Goal: Obtain resource: Download file/media

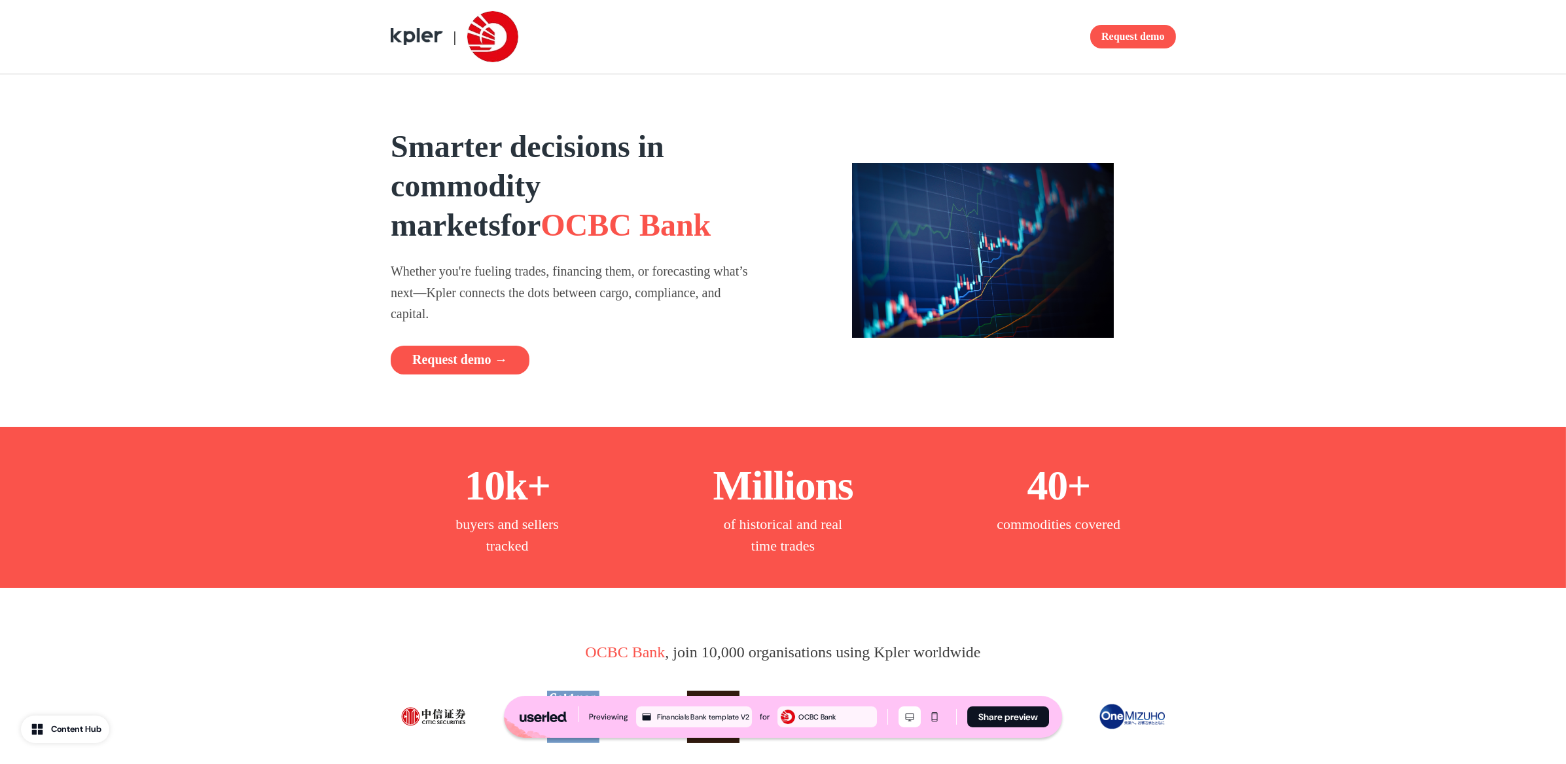
scroll to position [10, 0]
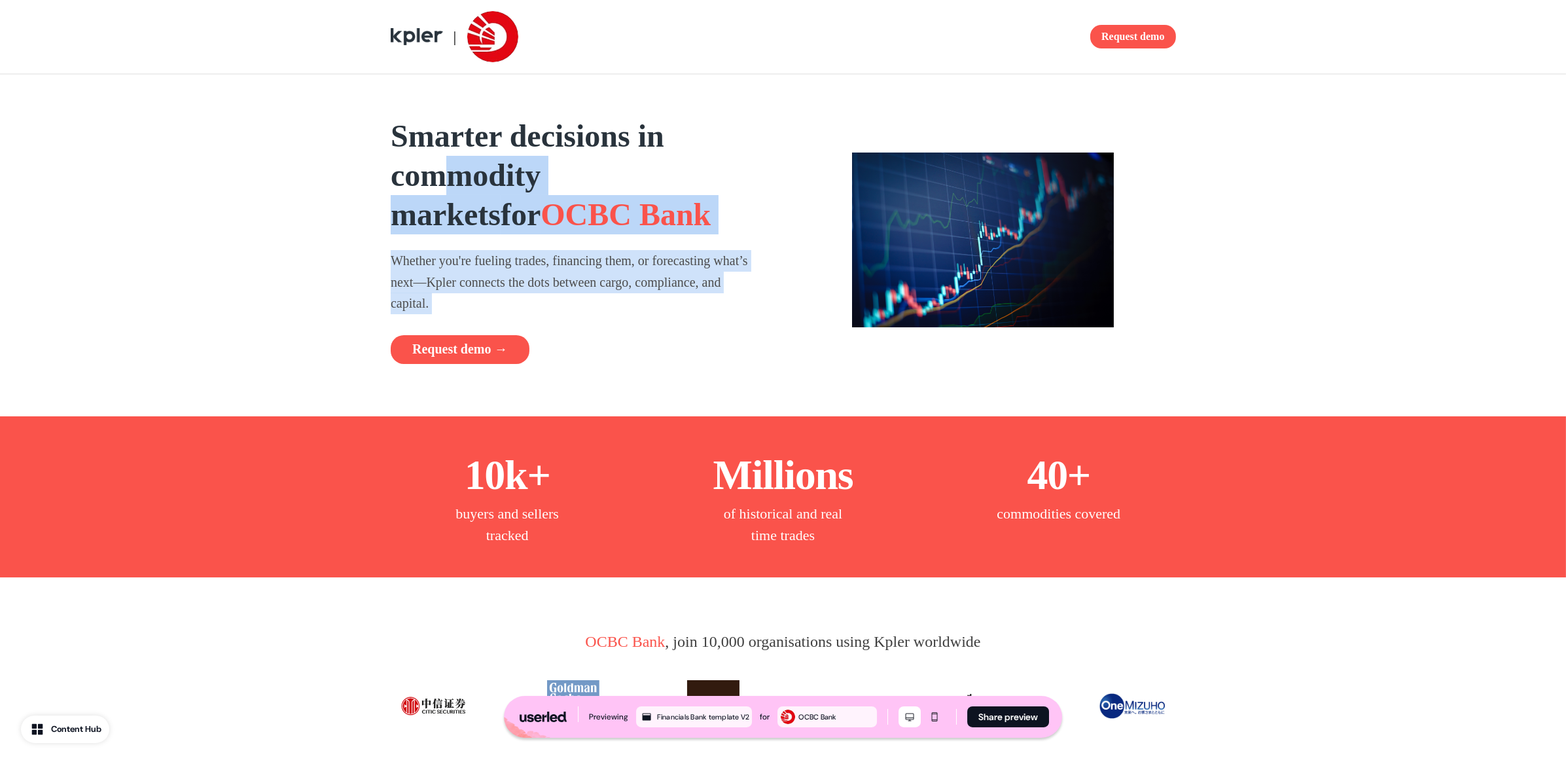
drag, startPoint x: 494, startPoint y: 224, endPoint x: 611, endPoint y: 342, distance: 166.1
click at [611, 342] on div "Smarter decisions in commodity markets for OCBC Bank Whether you're fueling tra…" at bounding box center [574, 239] width 366 height 247
click at [611, 342] on div "Request demo →" at bounding box center [574, 349] width 366 height 29
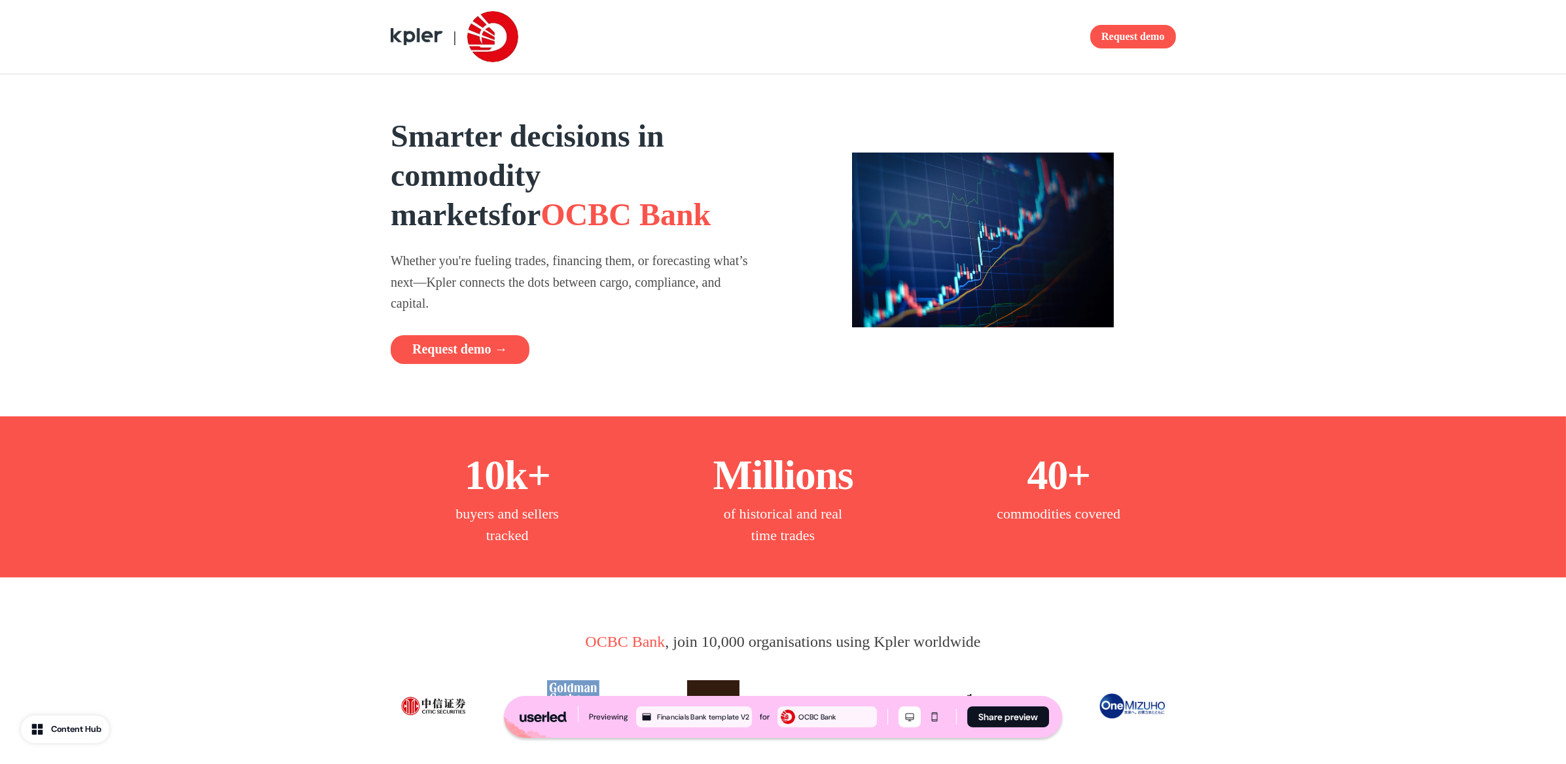
scroll to position [21, 0]
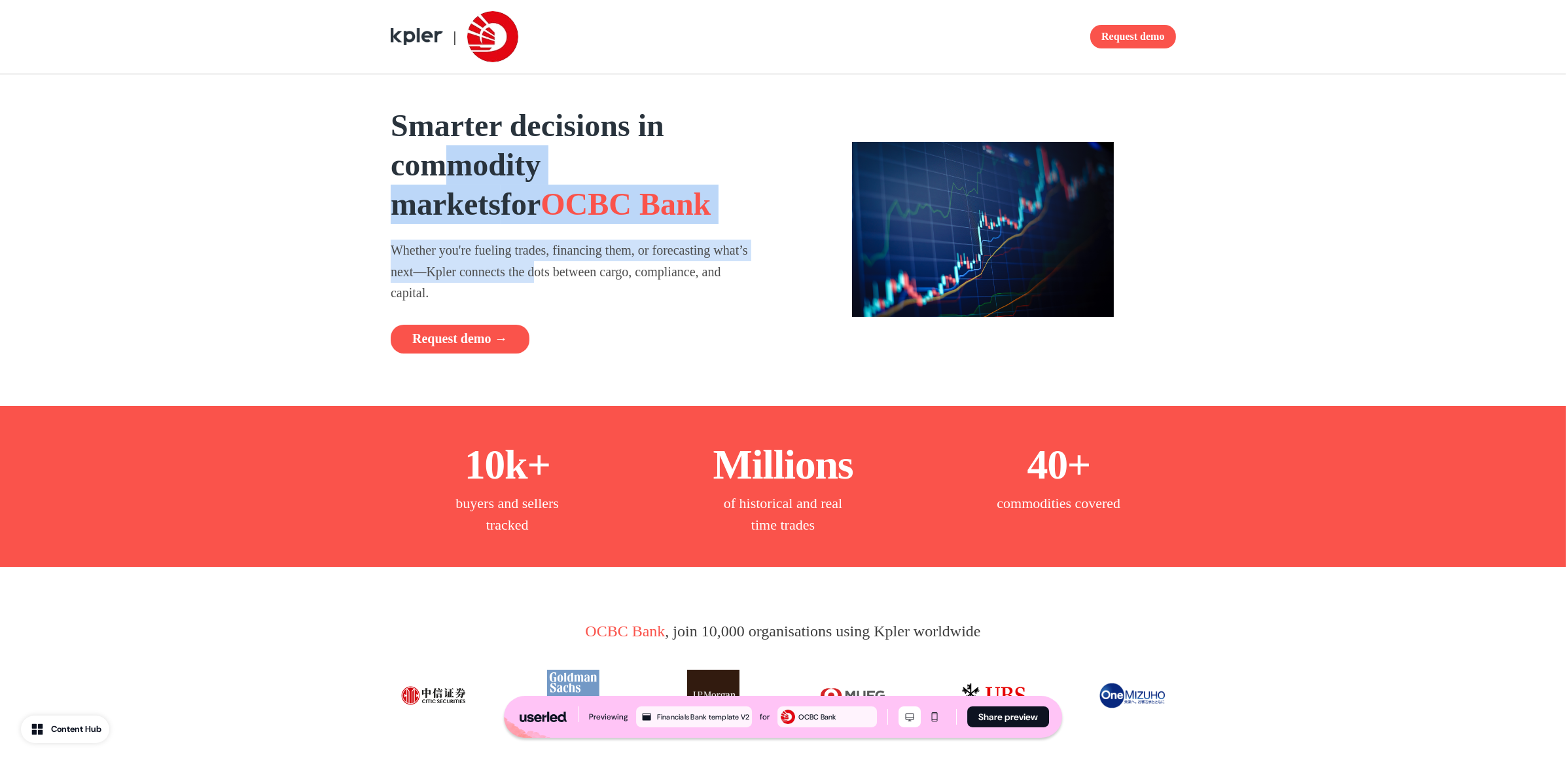
drag, startPoint x: 486, startPoint y: 221, endPoint x: 586, endPoint y: 271, distance: 111.8
click at [586, 270] on div "Smarter decisions in commodity markets for OCBC Bank Whether you're fueling tra…" at bounding box center [574, 229] width 366 height 247
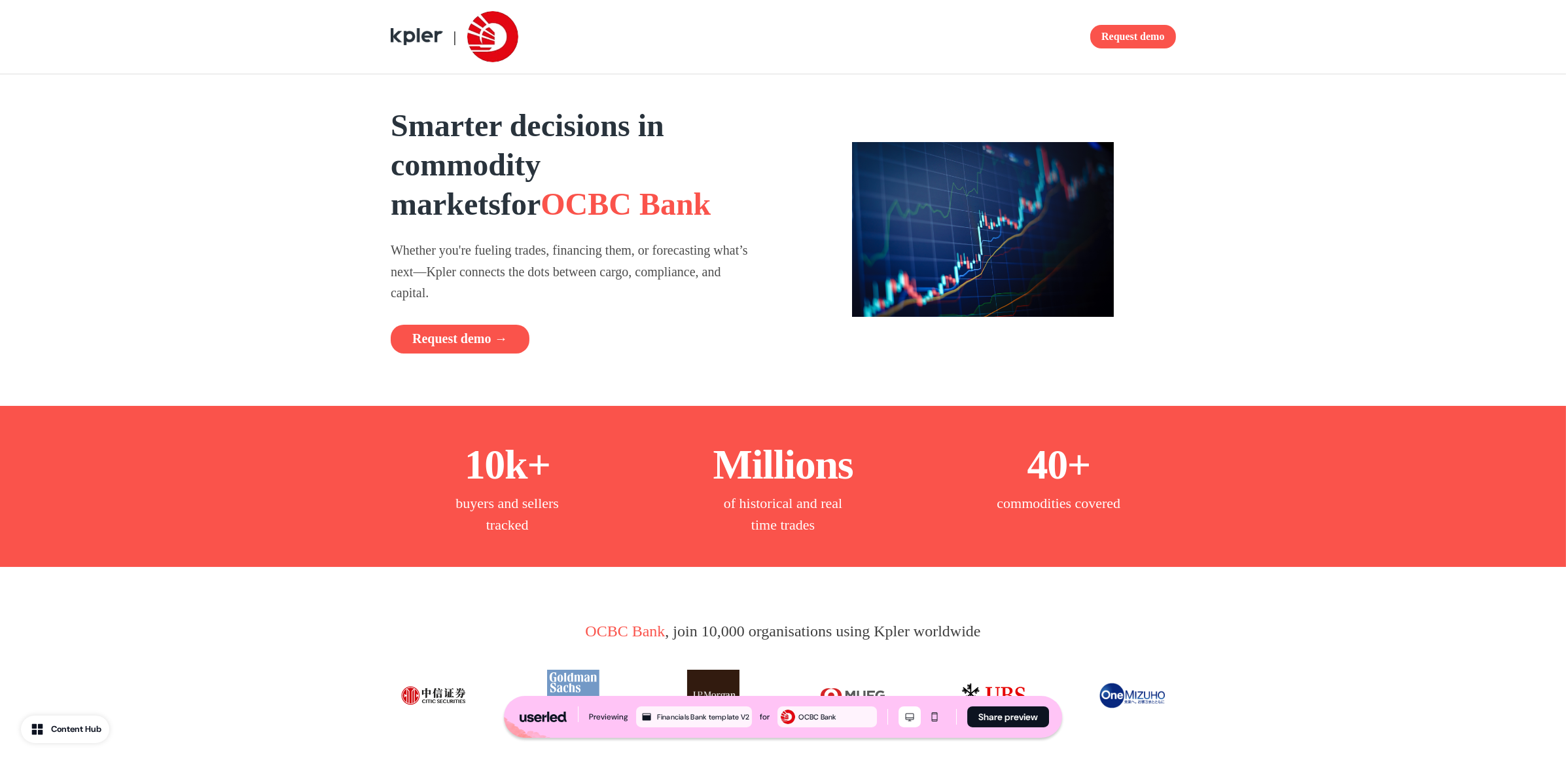
click at [588, 272] on p "Whether you're fueling trades, financing them, or forecasting what’s next—Kpler…" at bounding box center [574, 271] width 366 height 64
drag, startPoint x: 588, startPoint y: 268, endPoint x: 618, endPoint y: 304, distance: 47.3
click at [614, 307] on div "Smarter decisions in commodity markets for OCBC Bank Whether you're fueling tra…" at bounding box center [574, 229] width 366 height 247
click at [618, 304] on div "Smarter decisions in commodity markets for OCBC Bank Whether you're fueling tra…" at bounding box center [574, 229] width 366 height 247
drag, startPoint x: 625, startPoint y: 261, endPoint x: 629, endPoint y: 268, distance: 7.6
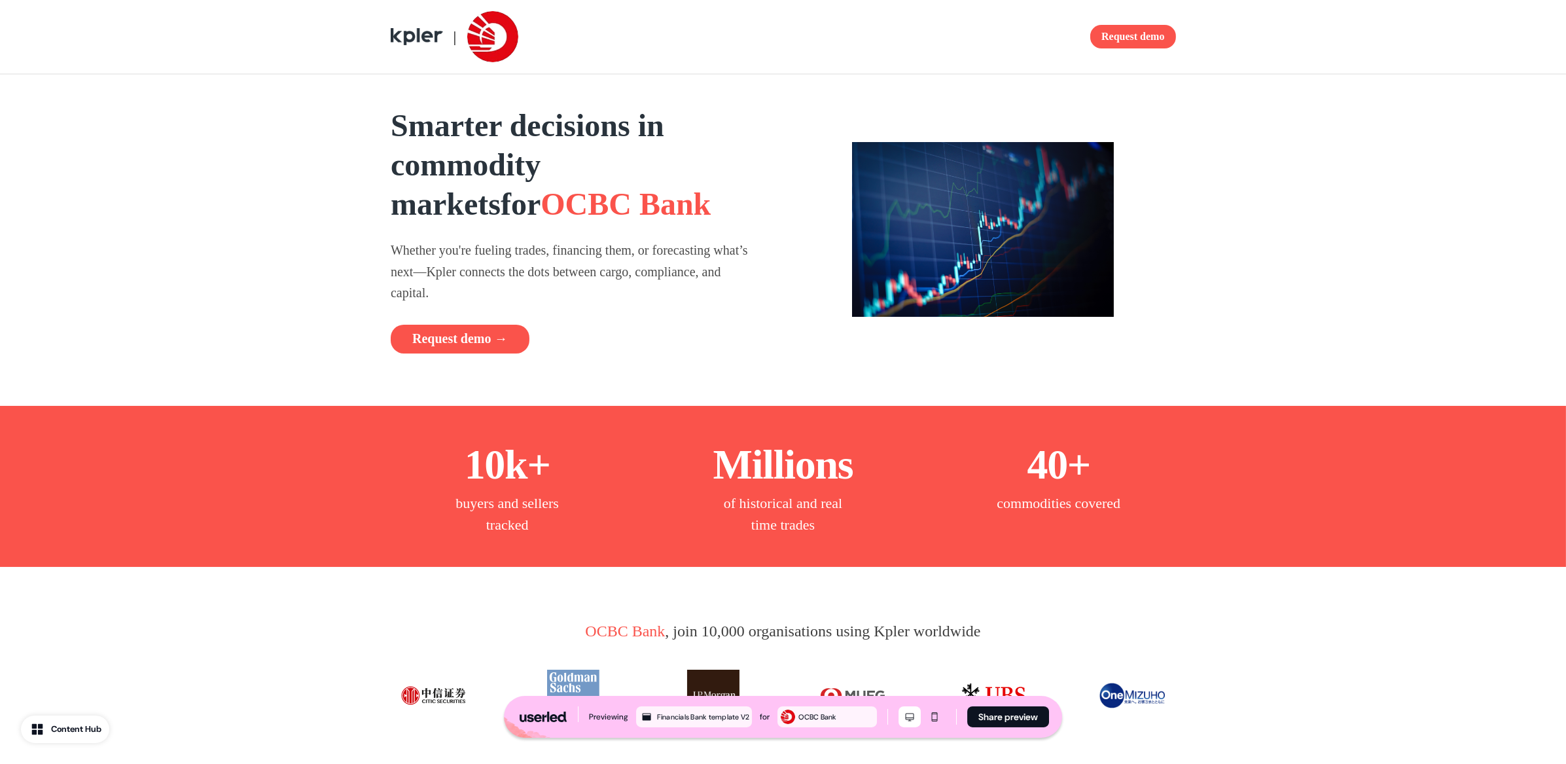
click at [629, 268] on p "Whether you're fueling trades, financing them, or forecasting what’s next—Kpler…" at bounding box center [574, 271] width 366 height 64
click at [631, 270] on p "Whether you're fueling trades, financing them, or forecasting what’s next—Kpler…" at bounding box center [574, 271] width 366 height 64
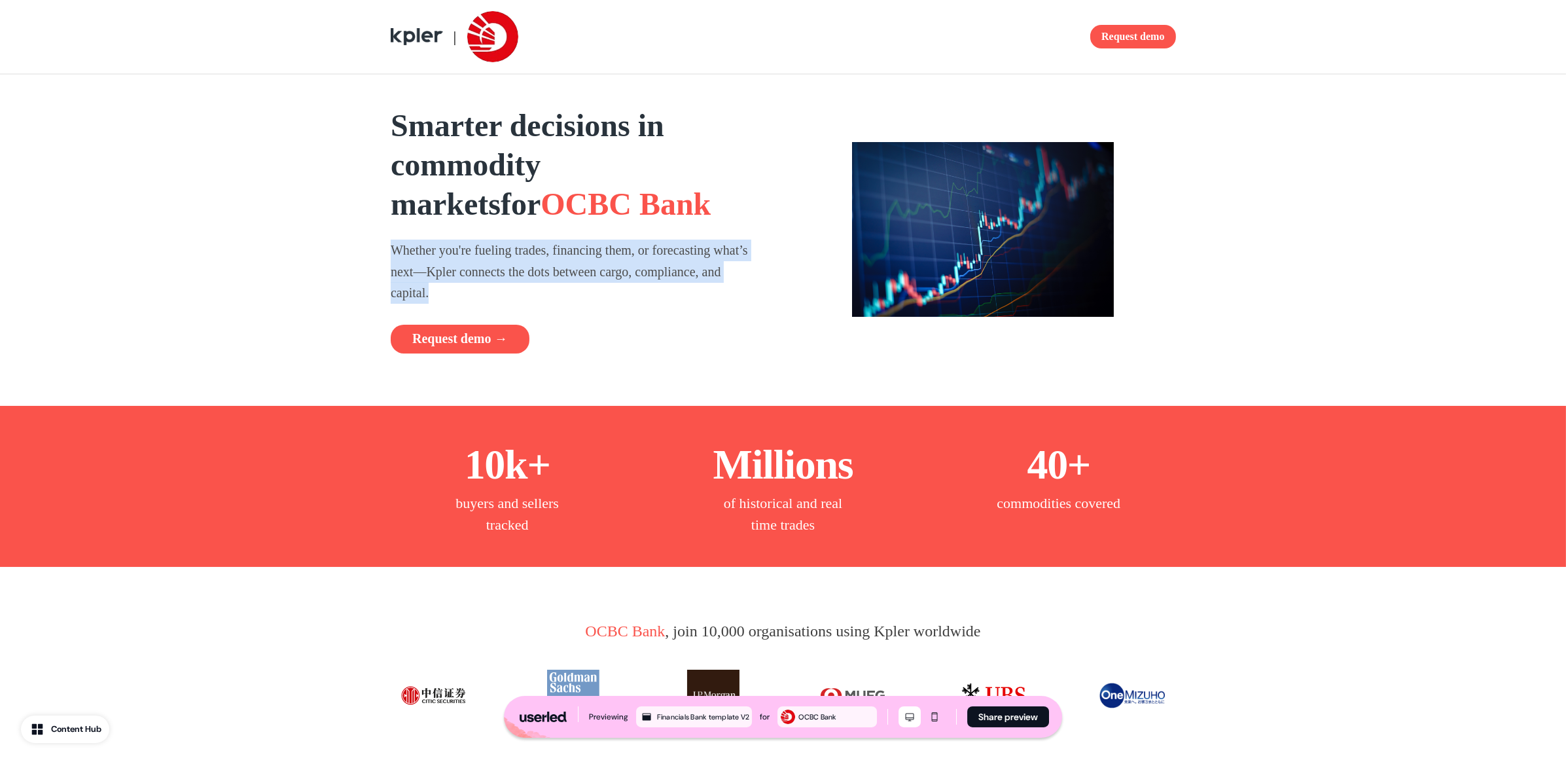
click at [638, 287] on div "Smarter decisions in commodity markets for OCBC Bank Whether you're fueling tra…" at bounding box center [574, 229] width 366 height 247
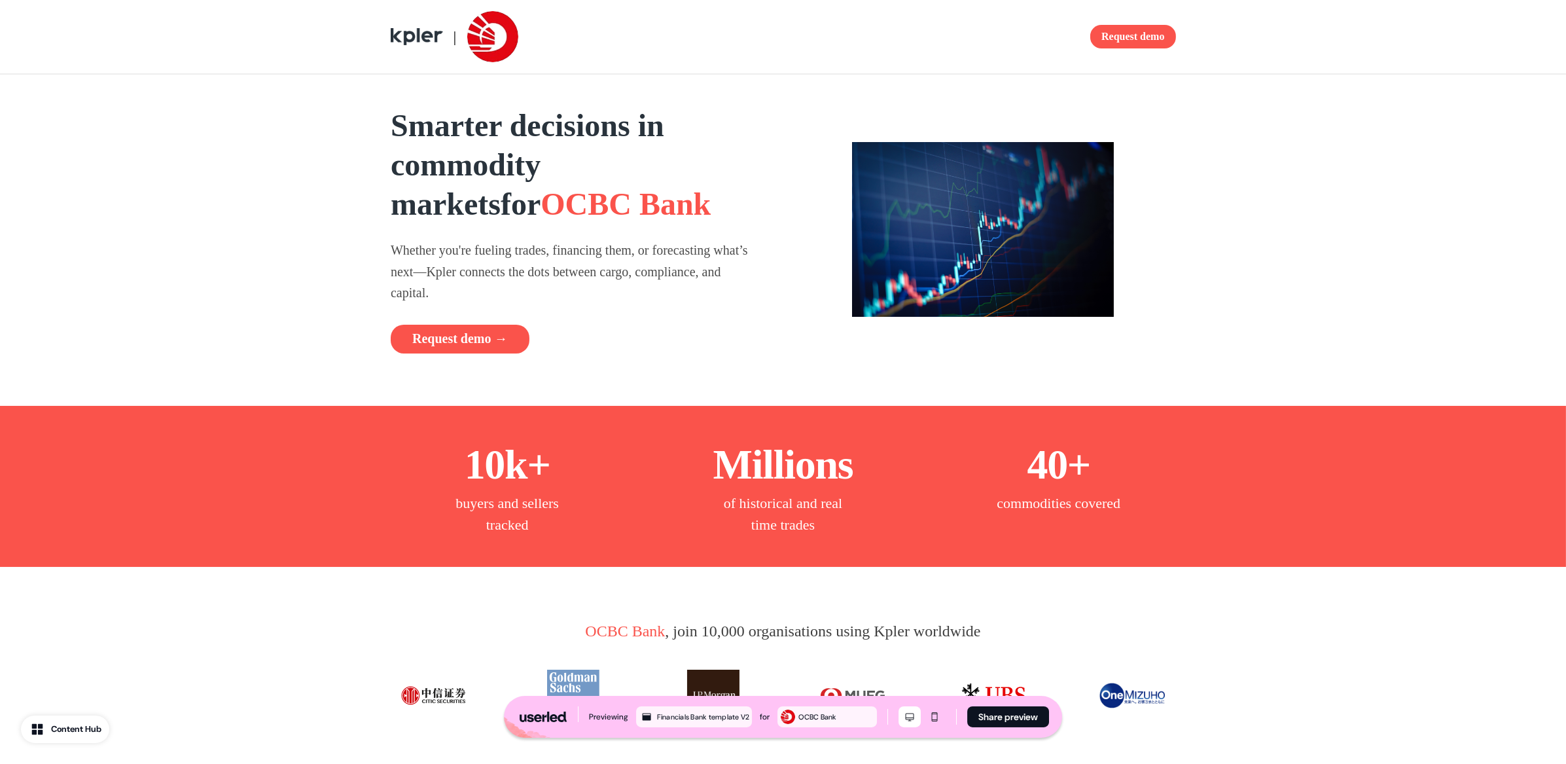
drag, startPoint x: 638, startPoint y: 288, endPoint x: 646, endPoint y: 245, distance: 44.0
click at [639, 289] on p "Whether you're fueling trades, financing them, or forecasting what’s next—Kpler…" at bounding box center [574, 271] width 366 height 64
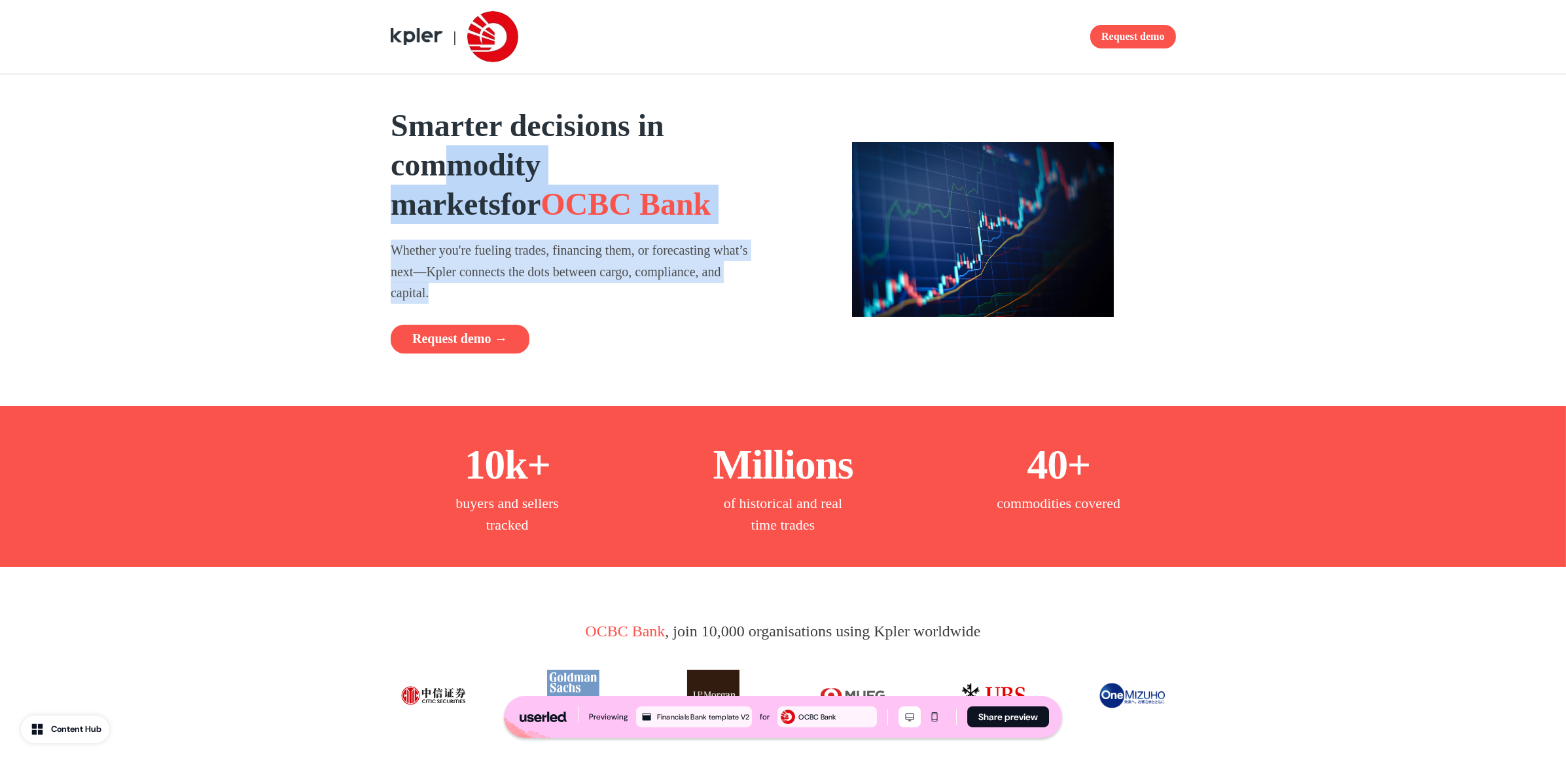
drag, startPoint x: 465, startPoint y: 150, endPoint x: 613, endPoint y: 315, distance: 221.4
click at [612, 313] on div "Smarter decisions in commodity markets for OCBC Bank Whether you're fueling tra…" at bounding box center [574, 229] width 366 height 247
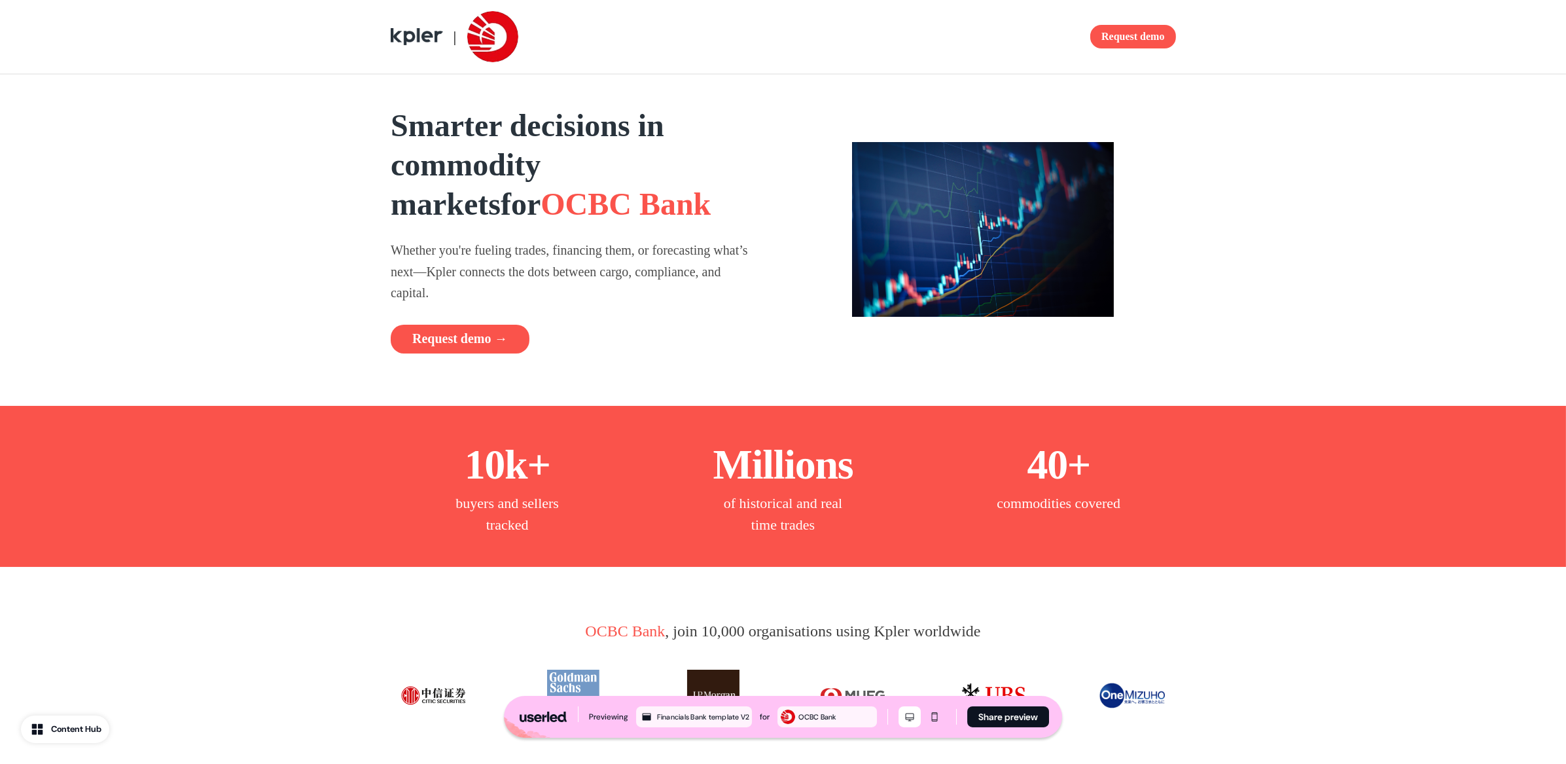
click at [613, 315] on div "Smarter decisions in commodity markets for OCBC Bank Whether you're fueling tra…" at bounding box center [574, 229] width 366 height 247
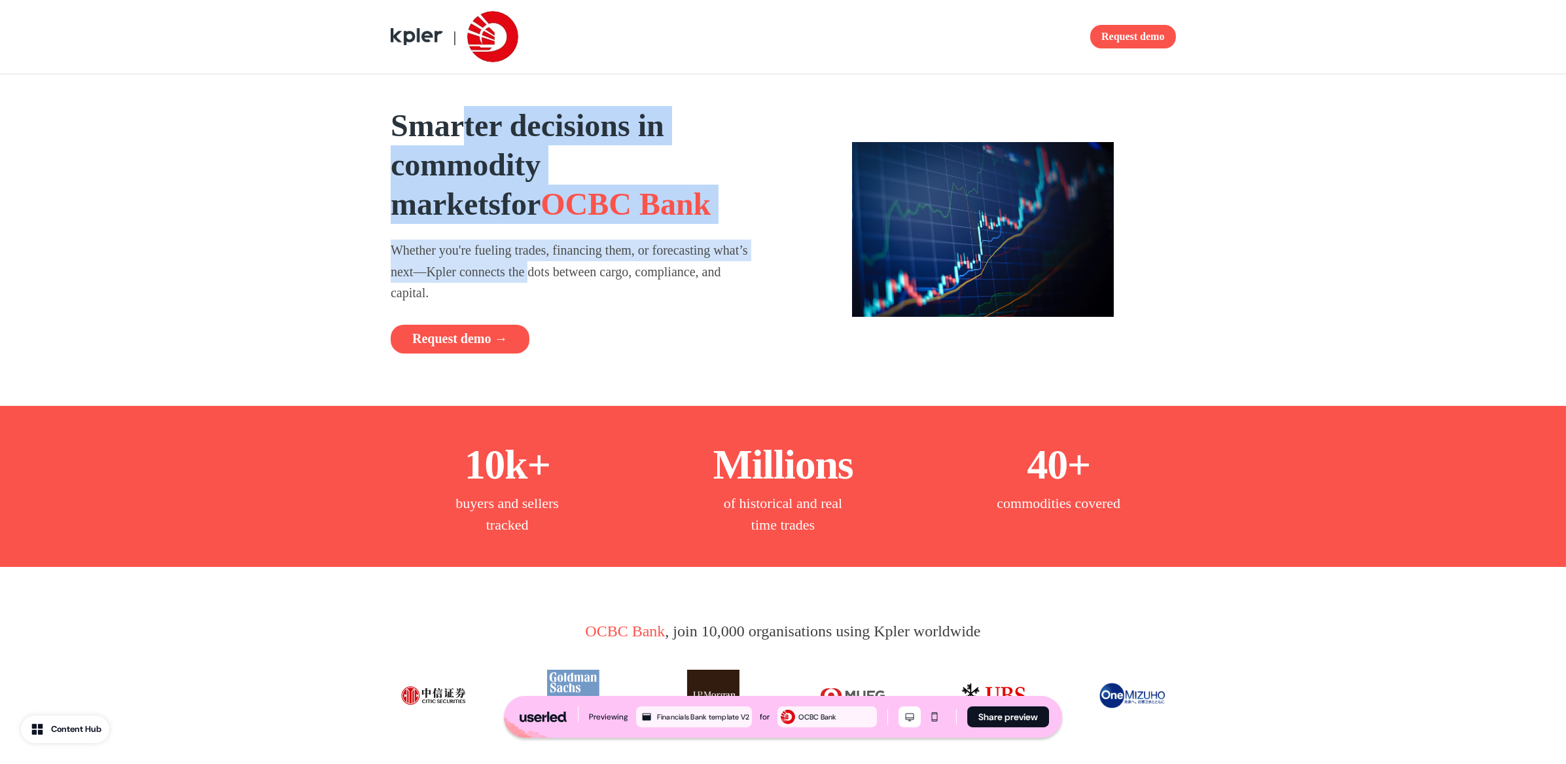
drag, startPoint x: 569, startPoint y: 228, endPoint x: 583, endPoint y: 274, distance: 48.6
click at [582, 272] on div "Smarter decisions in commodity markets for OCBC Bank Whether you're fueling tra…" at bounding box center [574, 229] width 366 height 247
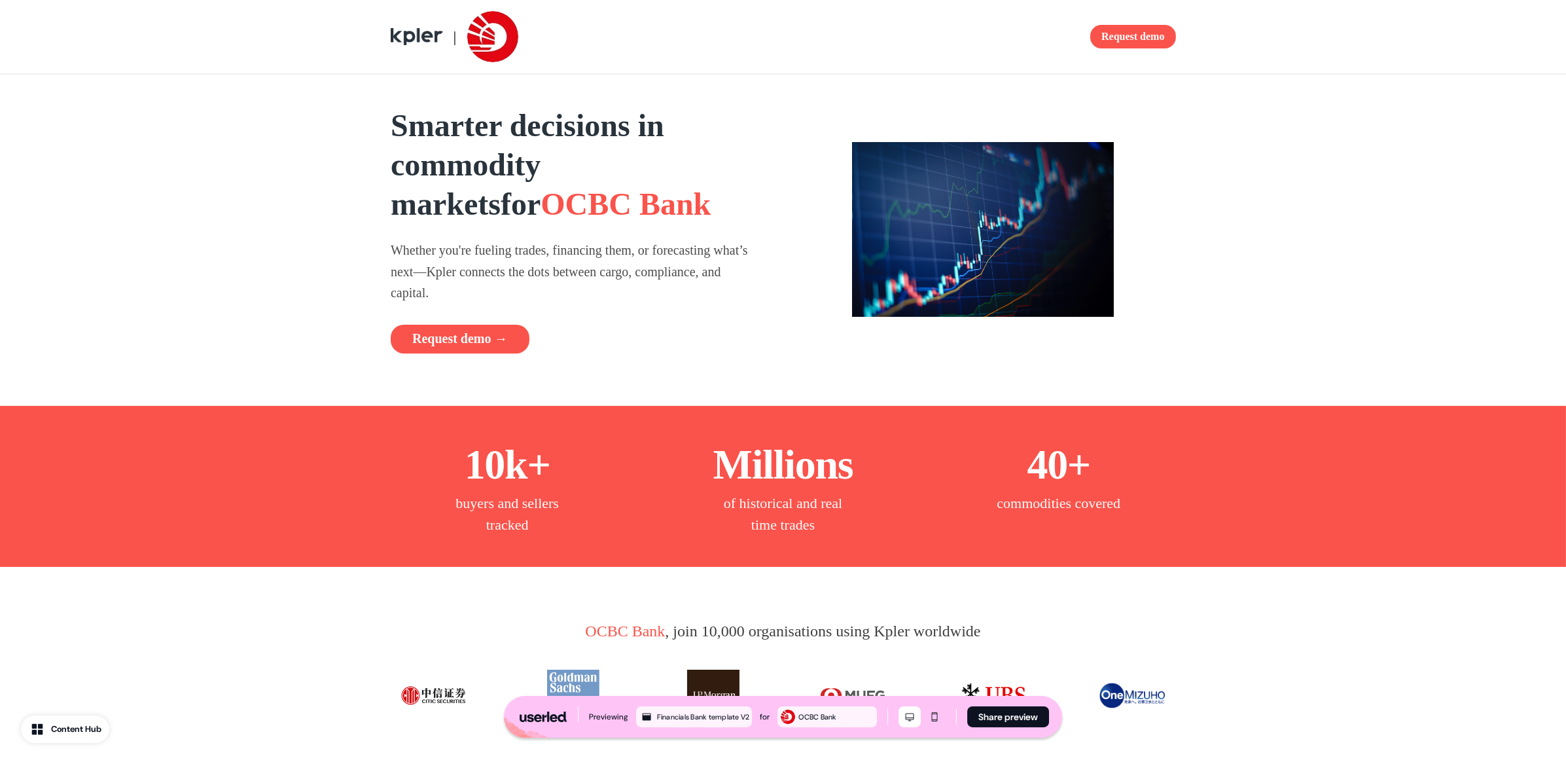
drag, startPoint x: 583, startPoint y: 275, endPoint x: 555, endPoint y: 262, distance: 30.7
click at [585, 278] on p "Whether you're fueling trades, financing them, or forecasting what’s next—Kpler…" at bounding box center [574, 271] width 366 height 64
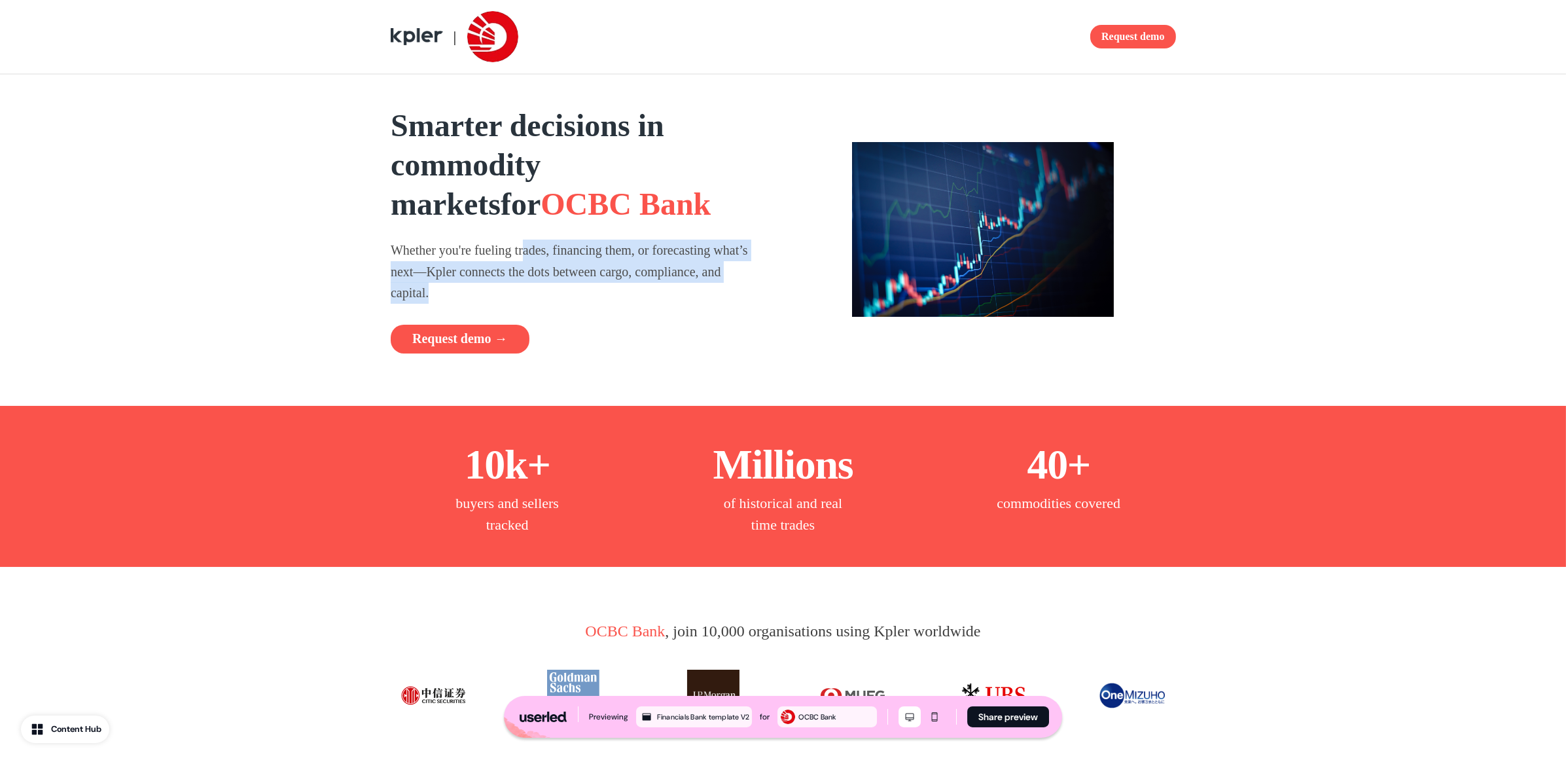
drag, startPoint x: 538, startPoint y: 262, endPoint x: 574, endPoint y: 260, distance: 36.7
click at [593, 303] on div "Smarter decisions in commodity markets for OCBC Bank Whether you're fueling tra…" at bounding box center [574, 229] width 366 height 247
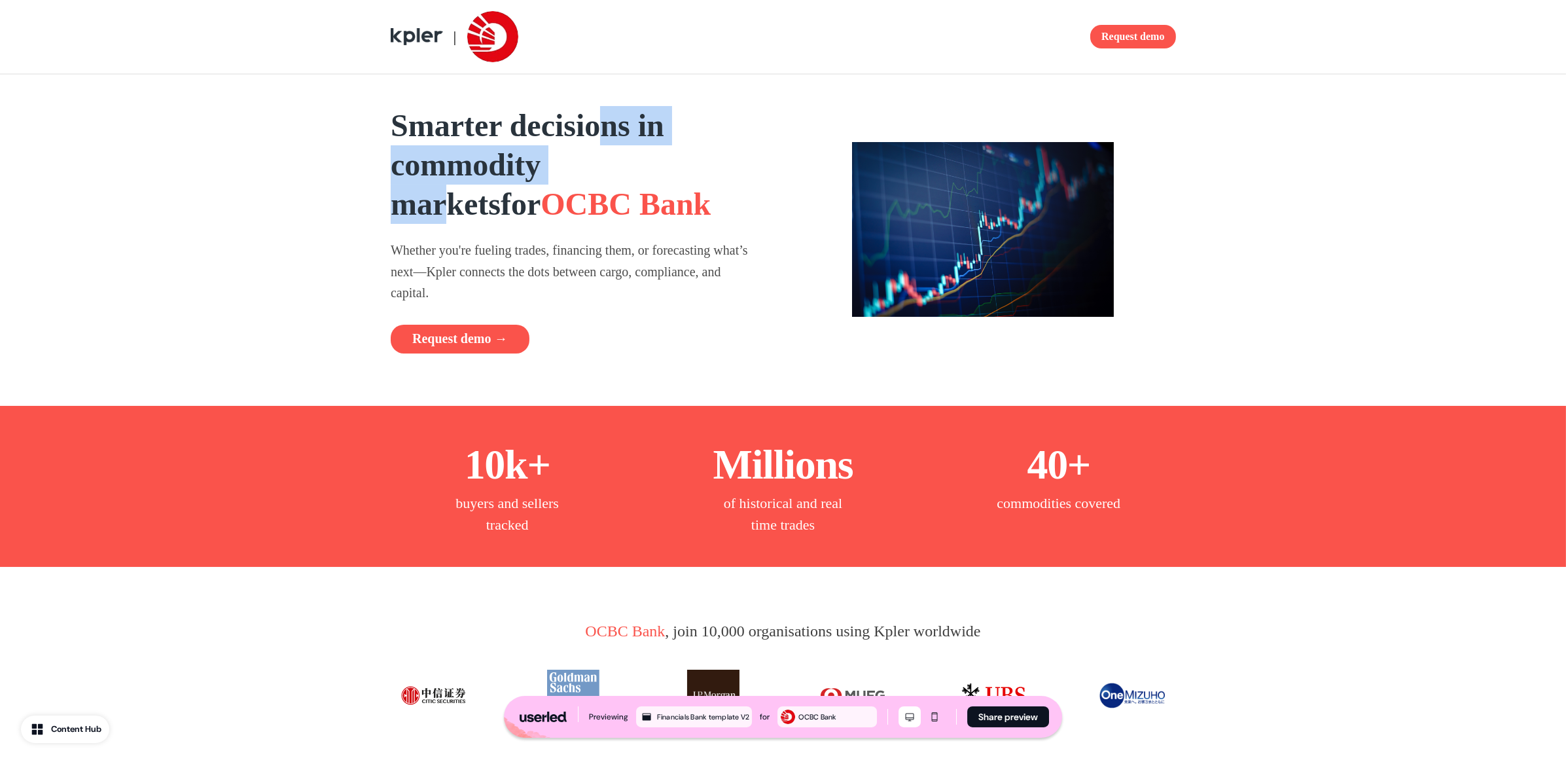
drag, startPoint x: 617, startPoint y: 135, endPoint x: 624, endPoint y: 184, distance: 48.9
click at [624, 180] on strong "Smarter decisions in commodity markets" at bounding box center [527, 164] width 273 height 113
click at [624, 184] on strong "Smarter decisions in commodity markets" at bounding box center [527, 164] width 273 height 113
drag, startPoint x: 603, startPoint y: 144, endPoint x: 618, endPoint y: 199, distance: 57.0
click at [617, 199] on h1 "Smarter decisions in commodity markets for OCBC Bank" at bounding box center [574, 165] width 366 height 118
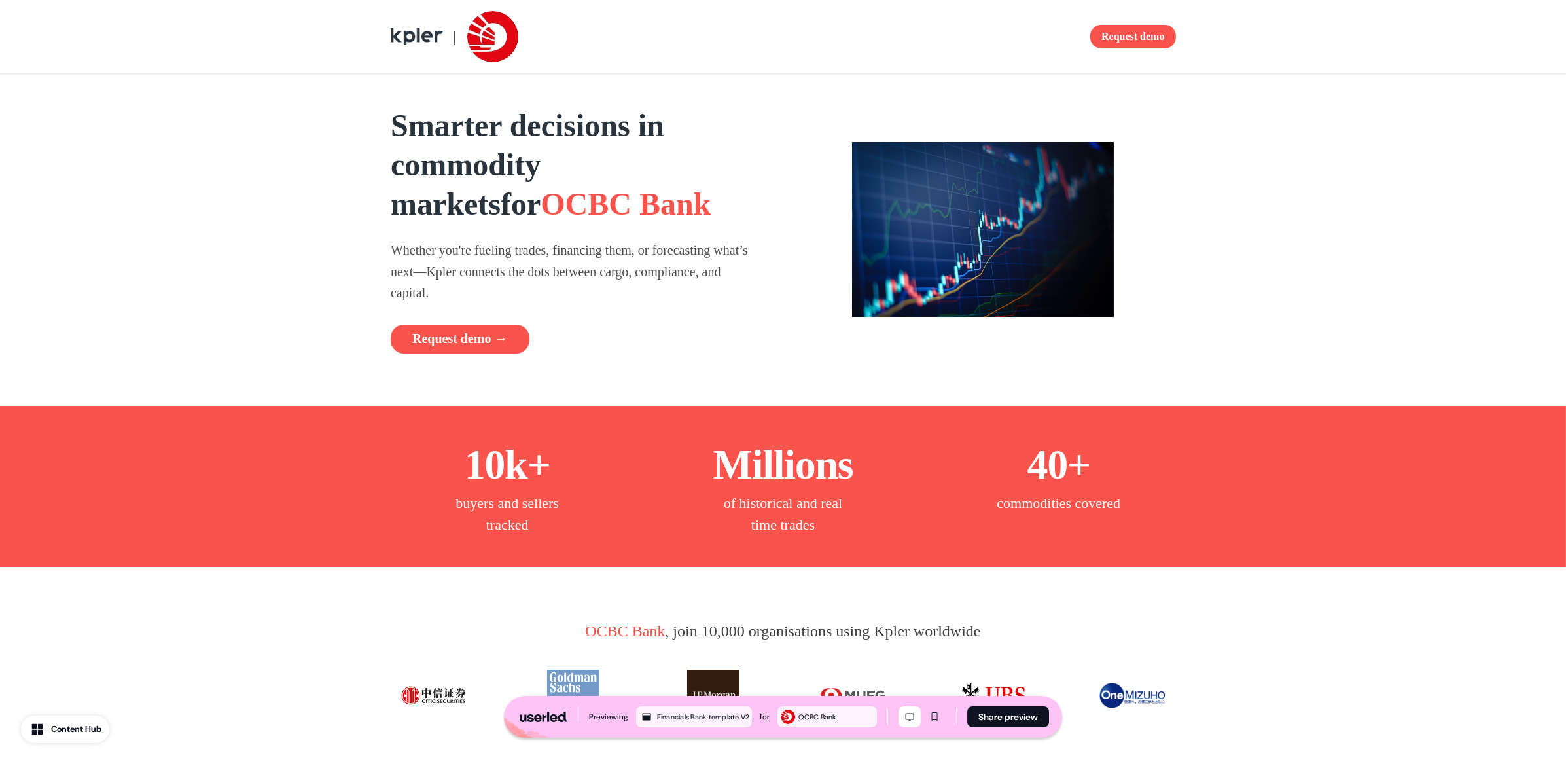
click at [618, 204] on h1 "Smarter decisions in commodity markets for OCBC Bank" at bounding box center [574, 165] width 366 height 118
drag, startPoint x: 550, startPoint y: 277, endPoint x: 600, endPoint y: 292, distance: 52.1
click at [597, 293] on p "Whether you're fueling trades, financing them, or forecasting what’s next—Kpler…" at bounding box center [574, 271] width 366 height 64
drag, startPoint x: 600, startPoint y: 292, endPoint x: 571, endPoint y: 255, distance: 48.0
click at [600, 292] on p "Whether you're fueling trades, financing them, or forecasting what’s next—Kpler…" at bounding box center [574, 271] width 366 height 64
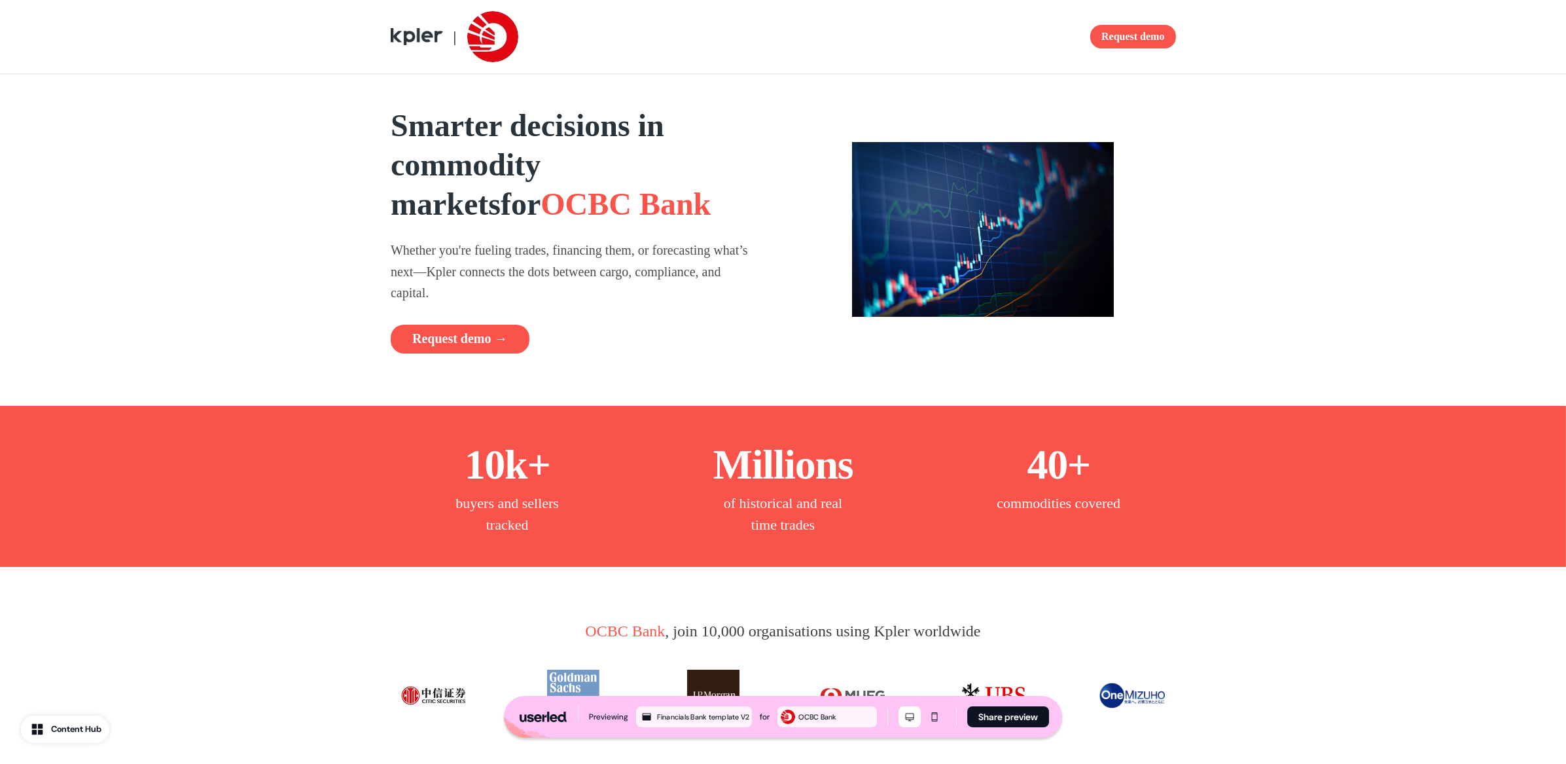
drag, startPoint x: 626, startPoint y: 145, endPoint x: 624, endPoint y: 196, distance: 51.1
click at [625, 188] on h1 "Smarter decisions in commodity markets for OCBC Bank" at bounding box center [574, 165] width 366 height 118
drag, startPoint x: 624, startPoint y: 196, endPoint x: 503, endPoint y: 244, distance: 130.1
click at [621, 205] on h1 "Smarter decisions in commodity markets for OCBC Bank" at bounding box center [574, 165] width 366 height 118
drag, startPoint x: 508, startPoint y: 265, endPoint x: 506, endPoint y: 234, distance: 31.5
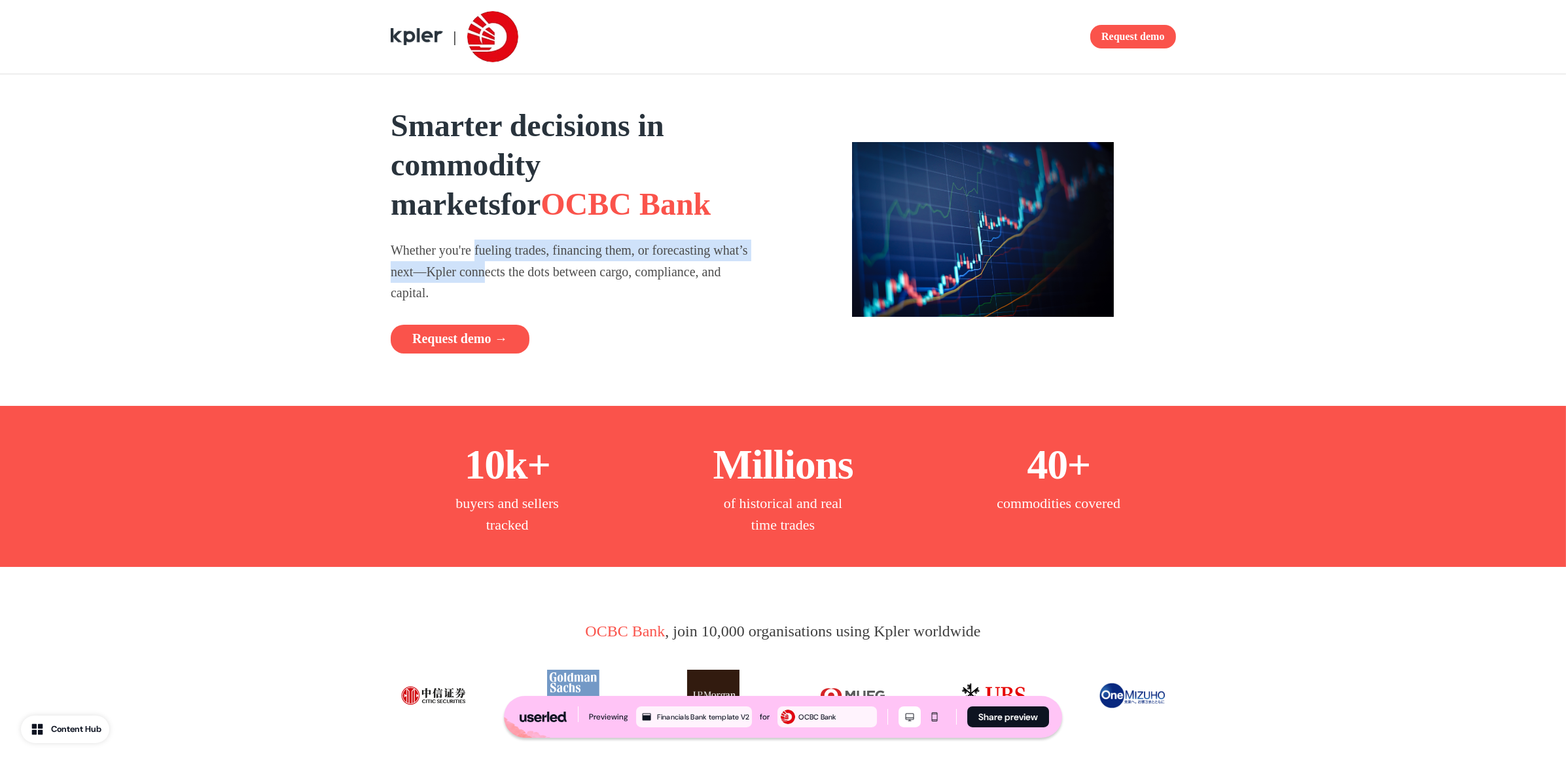
click at [533, 280] on p "Whether you're fueling trades, financing them, or forecasting what’s next—Kpler…" at bounding box center [574, 271] width 366 height 64
drag, startPoint x: 457, startPoint y: 190, endPoint x: 533, endPoint y: 208, distance: 77.4
click at [540, 204] on span "OCBC Bank" at bounding box center [625, 203] width 170 height 35
click at [540, 210] on span "OCBC Bank" at bounding box center [625, 203] width 170 height 35
drag, startPoint x: 509, startPoint y: 256, endPoint x: 565, endPoint y: 283, distance: 62.3
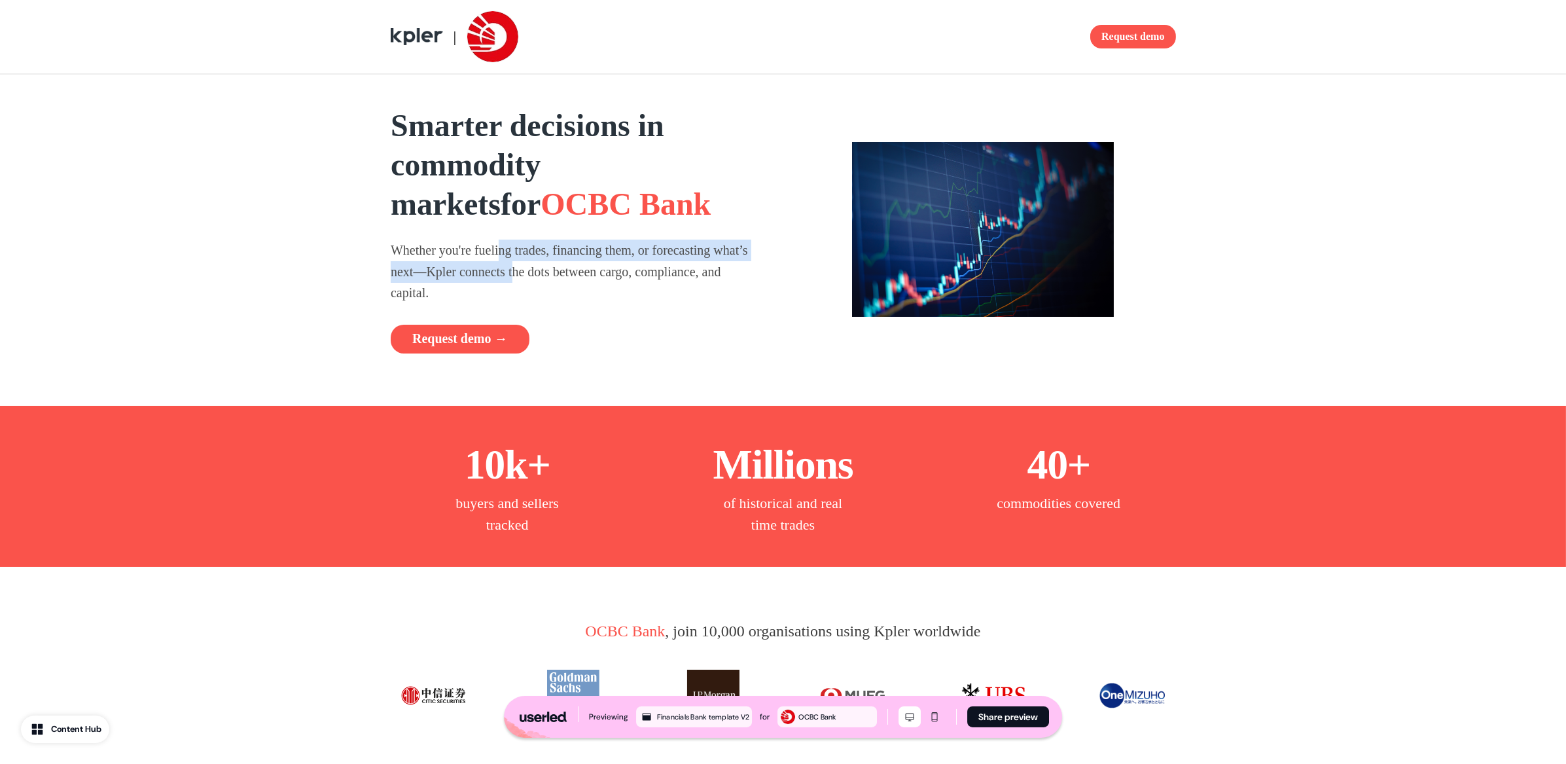
click at [565, 283] on p "Whether you're fueling trades, financing them, or forecasting what’s next—Kpler…" at bounding box center [574, 271] width 366 height 64
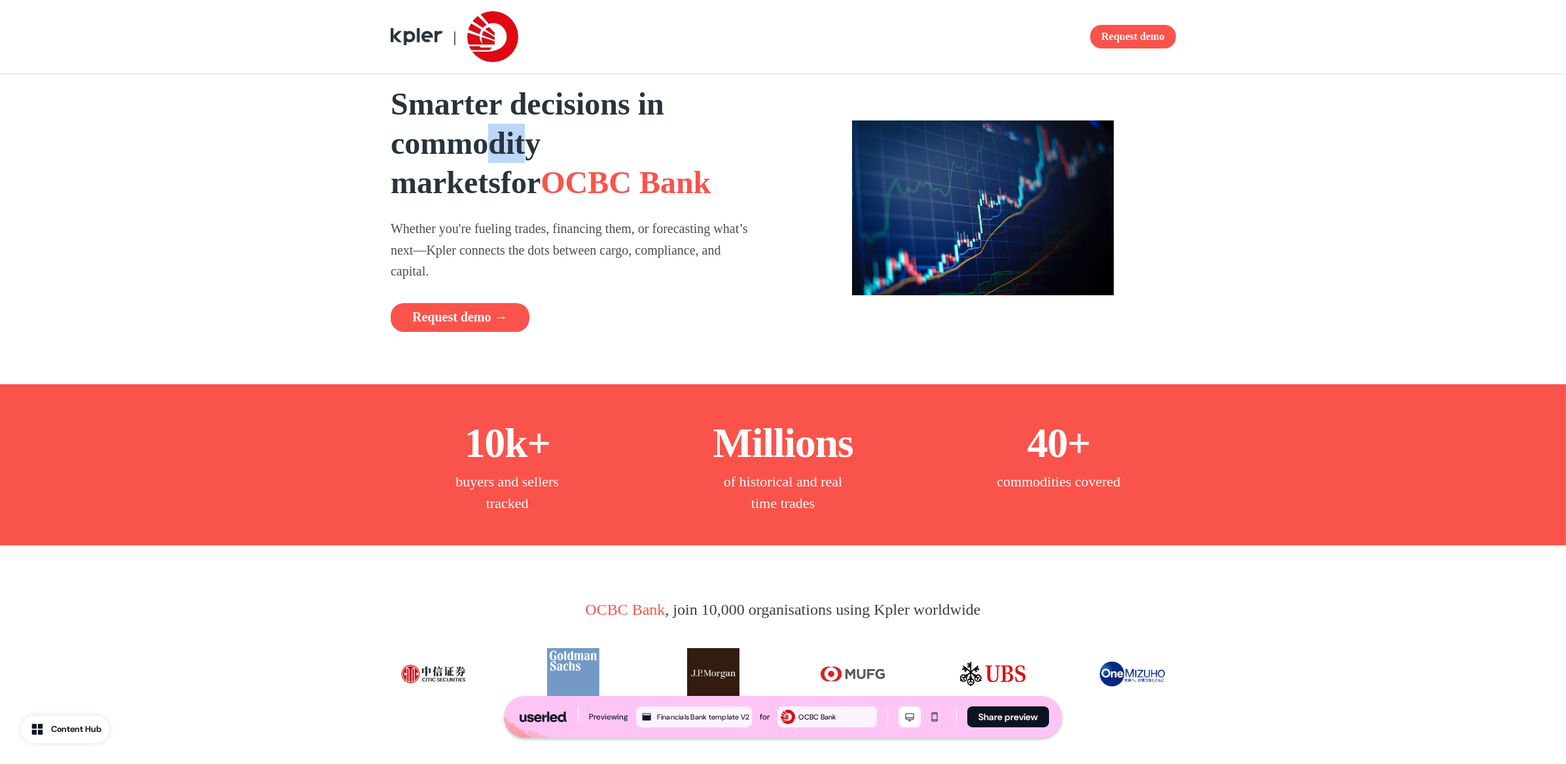
drag, startPoint x: 512, startPoint y: 132, endPoint x: 546, endPoint y: 154, distance: 40.3
click at [544, 152] on strong "Smarter decisions in commodity markets" at bounding box center [527, 142] width 273 height 113
click at [546, 155] on strong "Smarter decisions in commodity markets" at bounding box center [527, 142] width 273 height 113
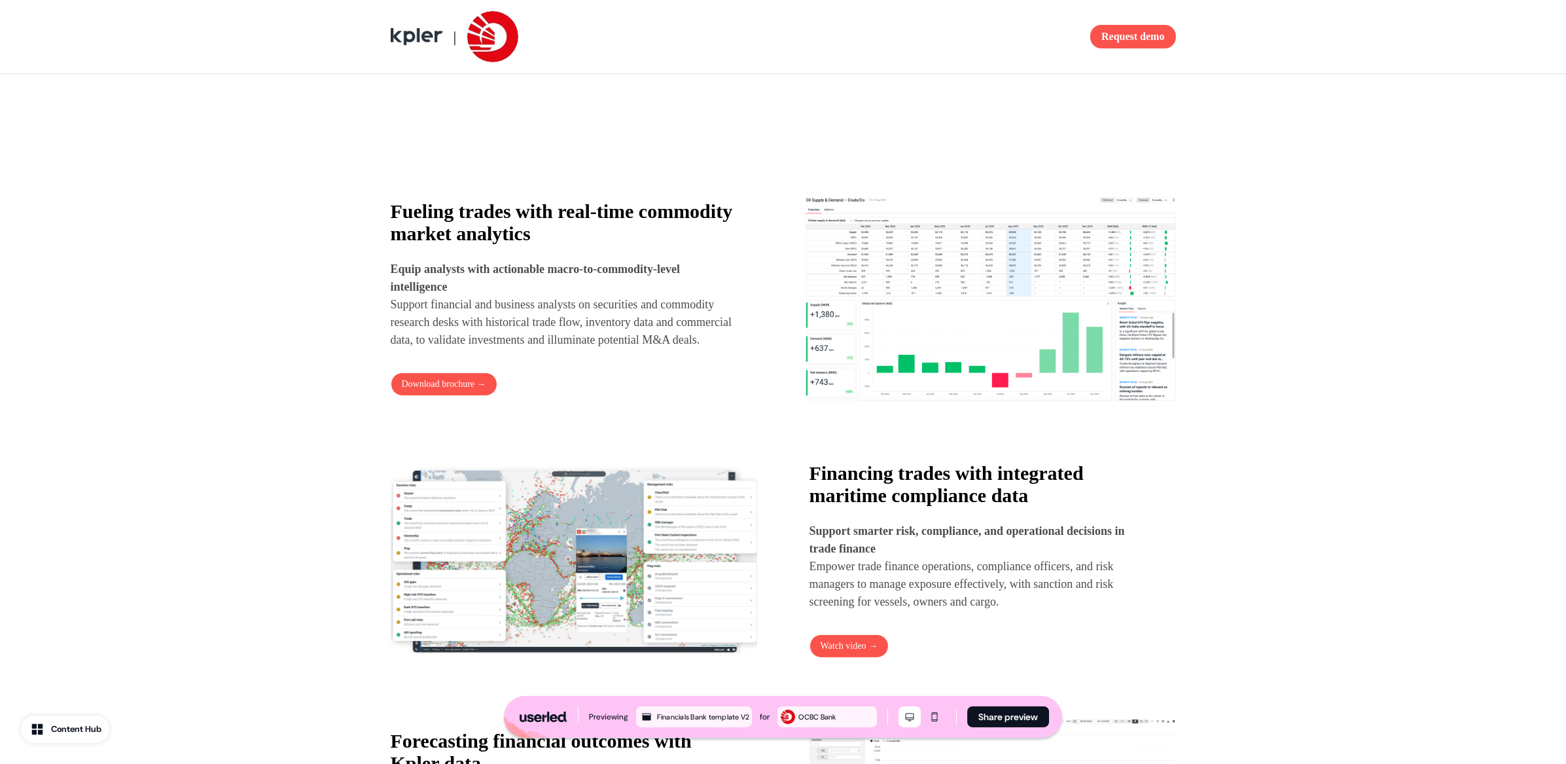
scroll to position [741, 0]
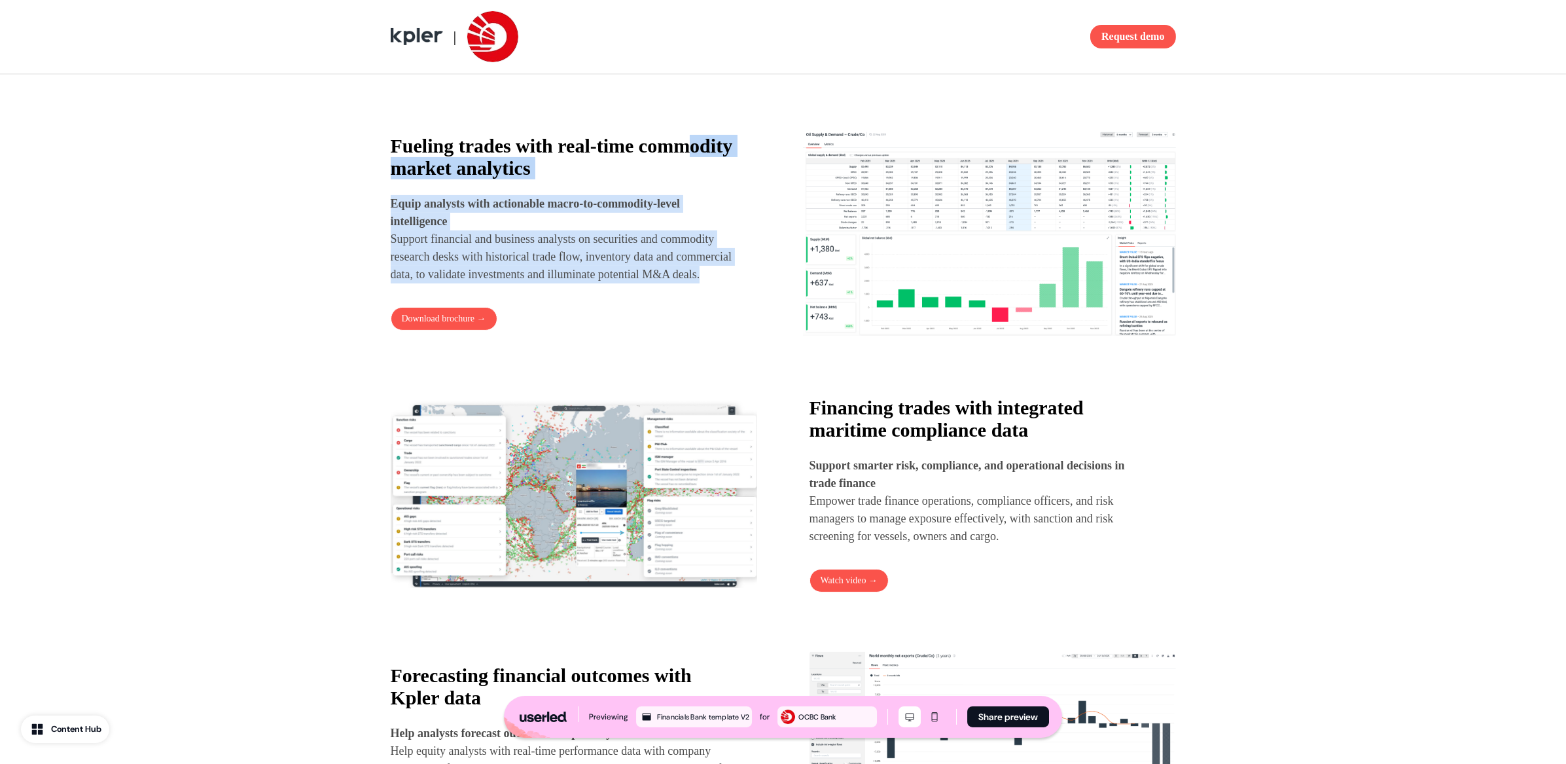
drag, startPoint x: 448, startPoint y: 170, endPoint x: 593, endPoint y: 300, distance: 195.1
click at [592, 300] on div "Fueling trades with real-time commodity market analytics Equip analysts with ac…" at bounding box center [577, 233] width 373 height 196
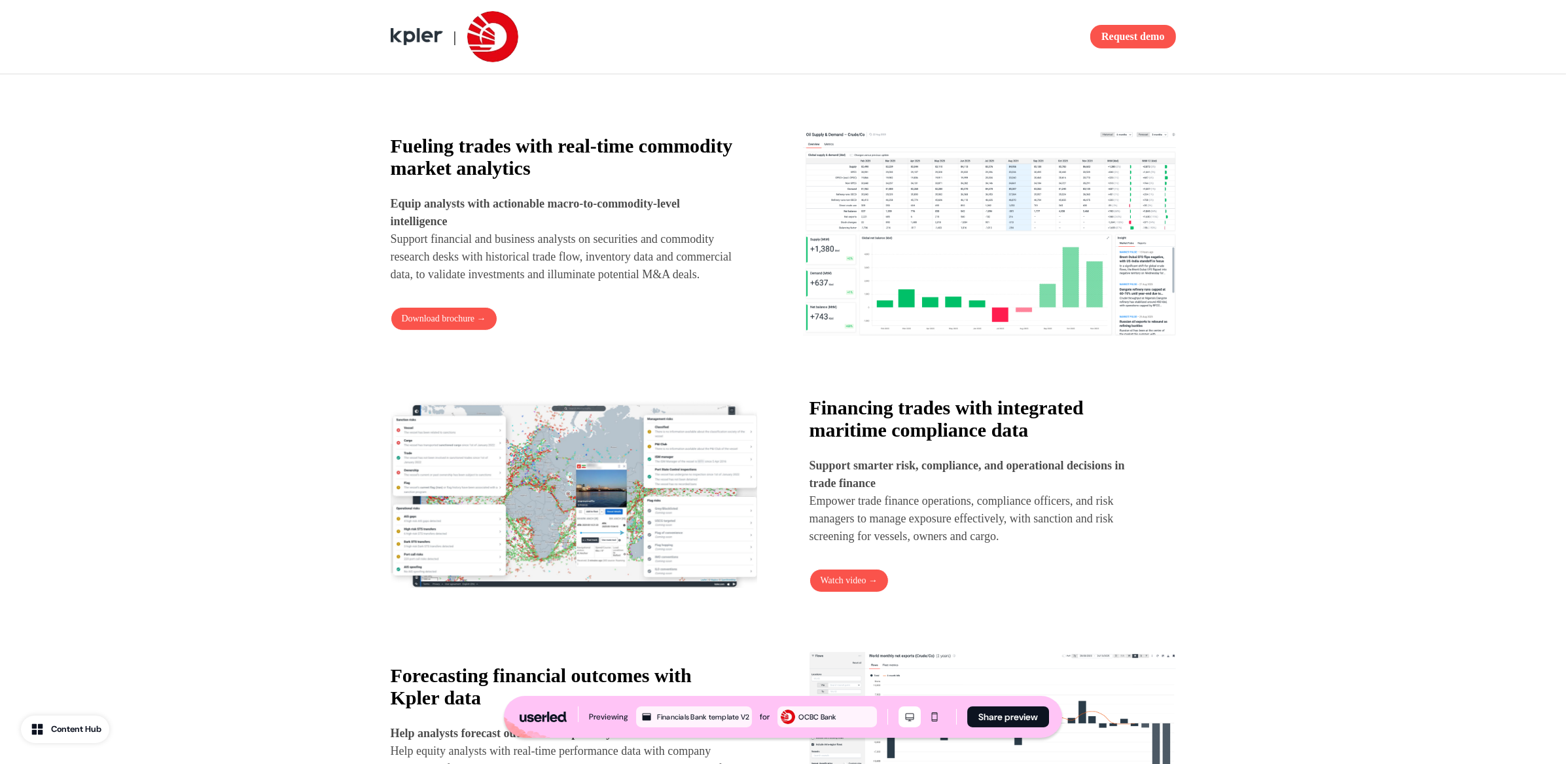
drag, startPoint x: 593, startPoint y: 300, endPoint x: 521, endPoint y: 243, distance: 91.7
click at [593, 300] on div "Fueling trades with real-time commodity market analytics Equip analysts with ac…" at bounding box center [577, 233] width 373 height 196
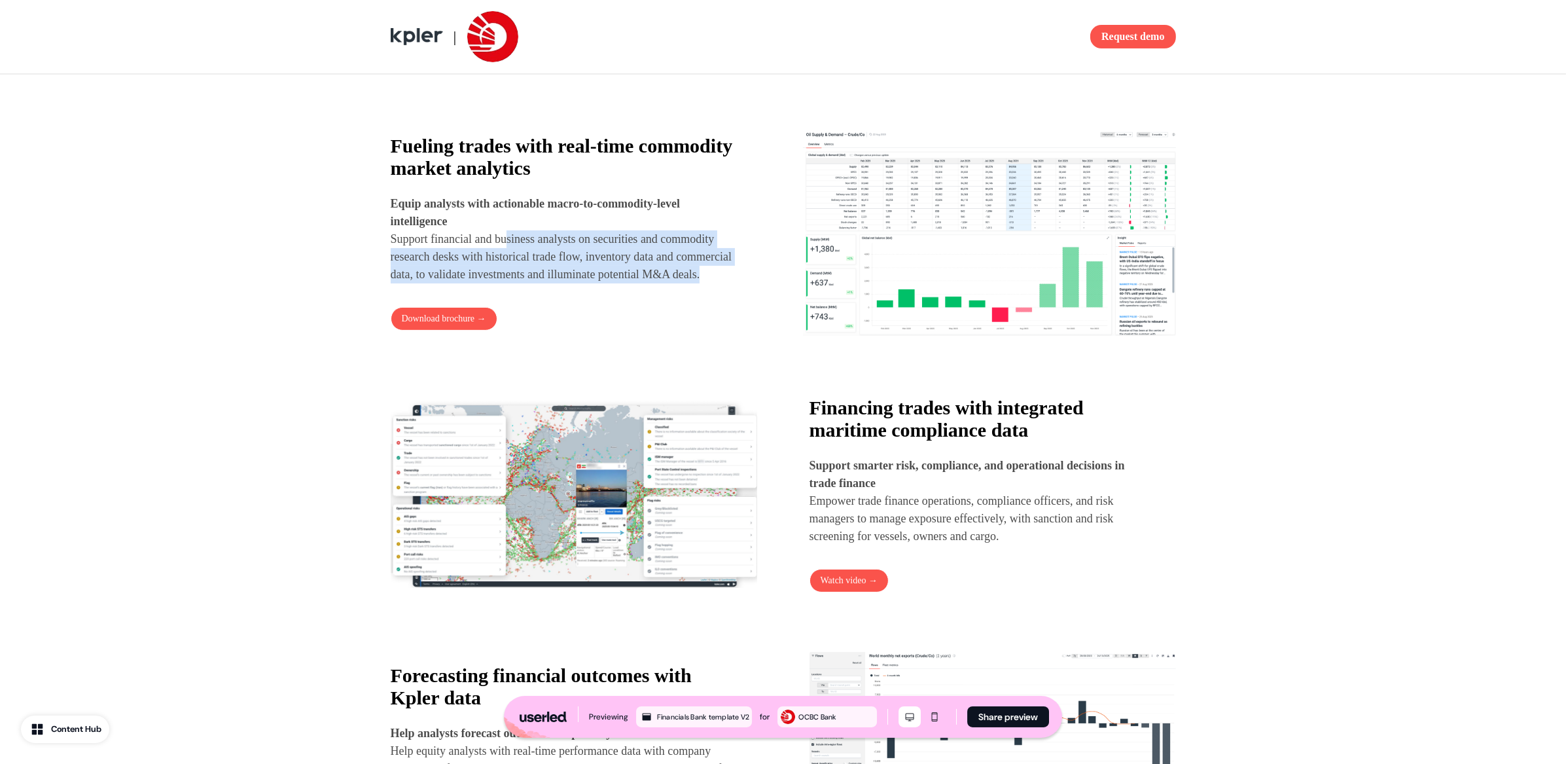
drag, startPoint x: 542, startPoint y: 277, endPoint x: 558, endPoint y: 287, distance: 18.7
click at [555, 283] on p "Equip analysts with actionable macro-to-commodity-level intelligence Support fi…" at bounding box center [565, 239] width 349 height 88
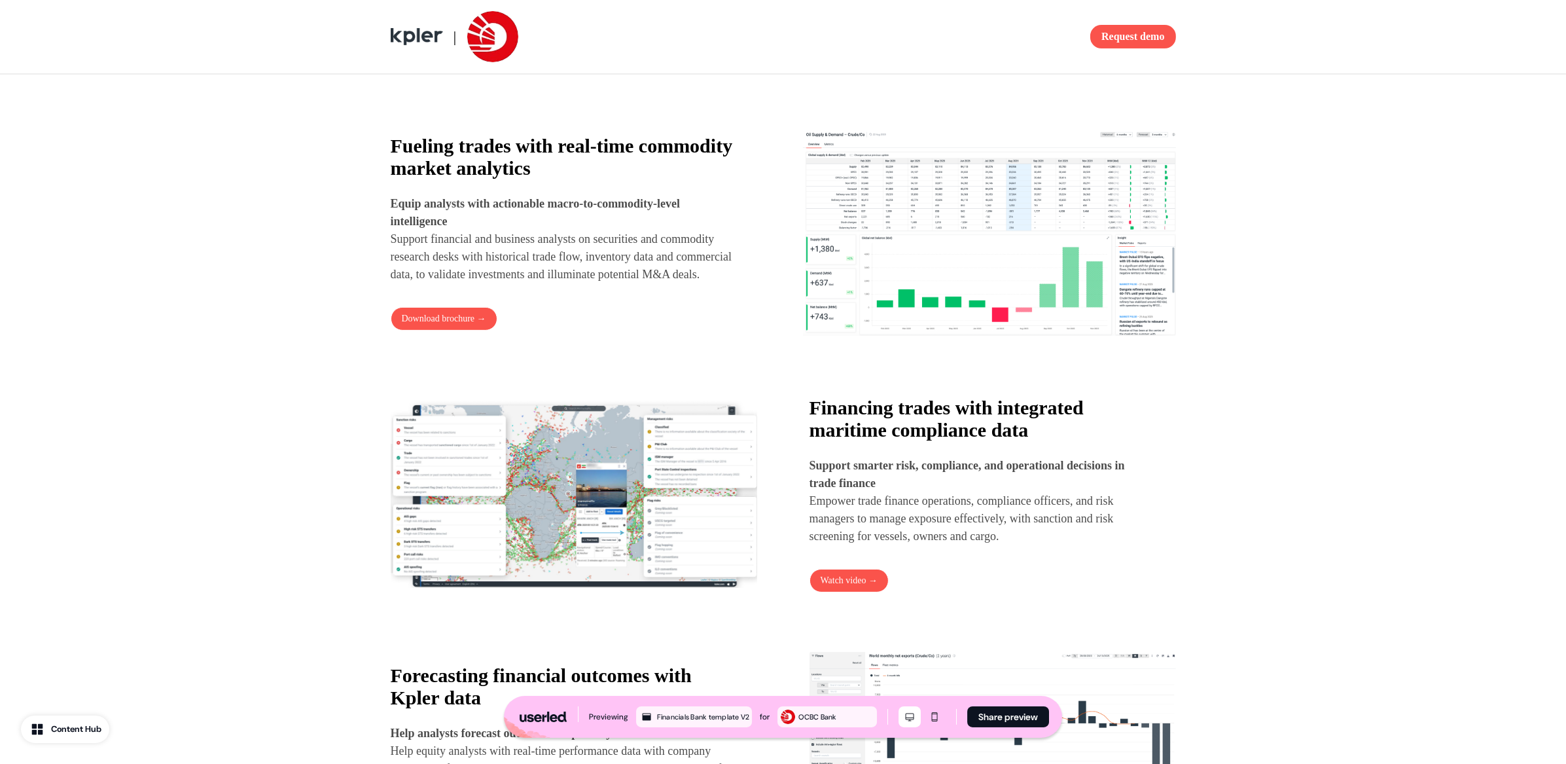
click at [558, 283] on p "Equip analysts with actionable macro-to-commodity-level intelligence Support fi…" at bounding box center [565, 239] width 349 height 88
click at [538, 248] on p "Equip analysts with actionable macro-to-commodity-level intelligence Support fi…" at bounding box center [565, 239] width 349 height 88
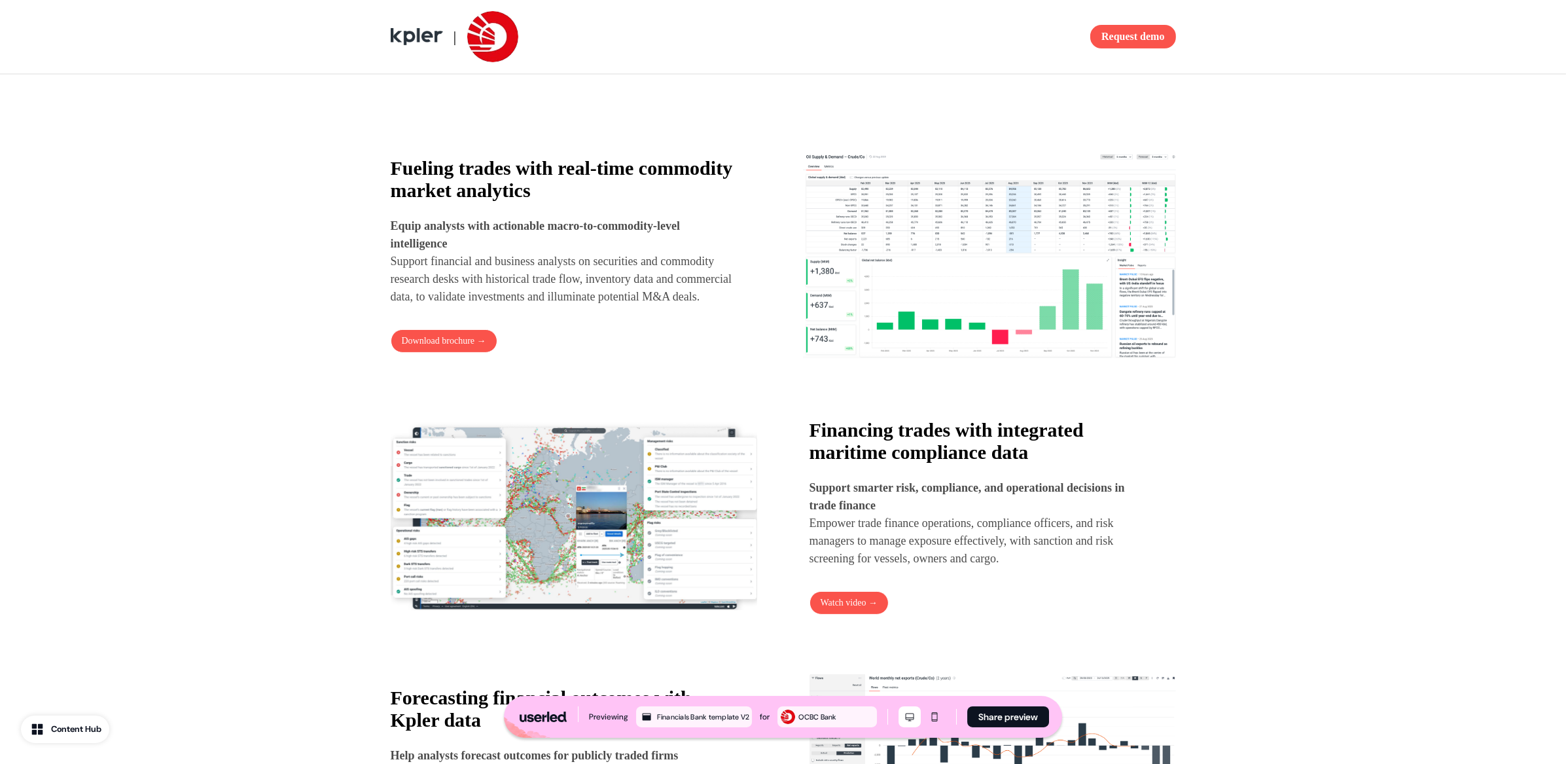
scroll to position [740, 0]
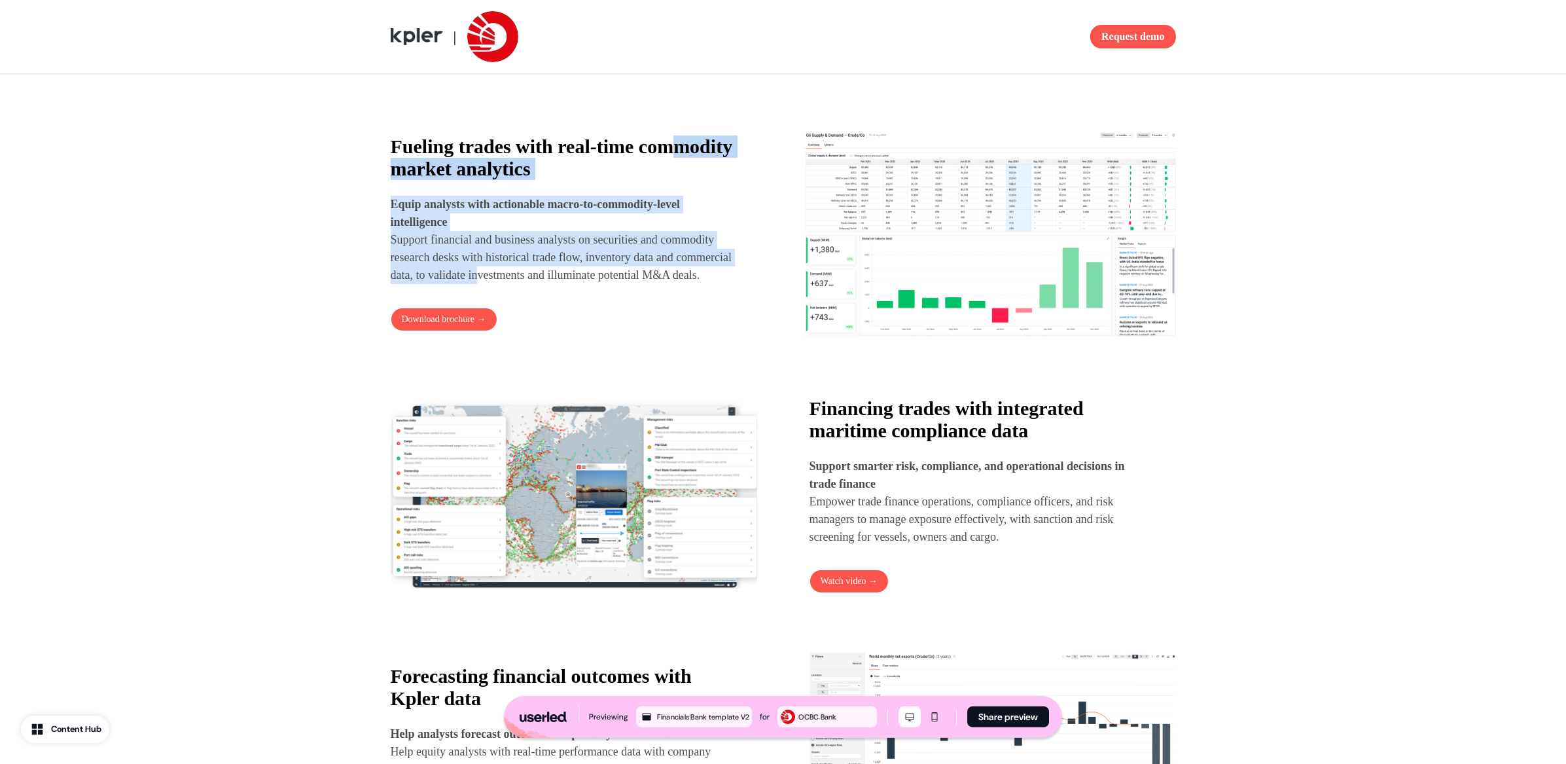
drag, startPoint x: 492, startPoint y: 166, endPoint x: 603, endPoint y: 279, distance: 157.8
click at [603, 279] on div "Fueling trades with real-time commodity market analytics Equip analysts with ac…" at bounding box center [565, 209] width 349 height 149
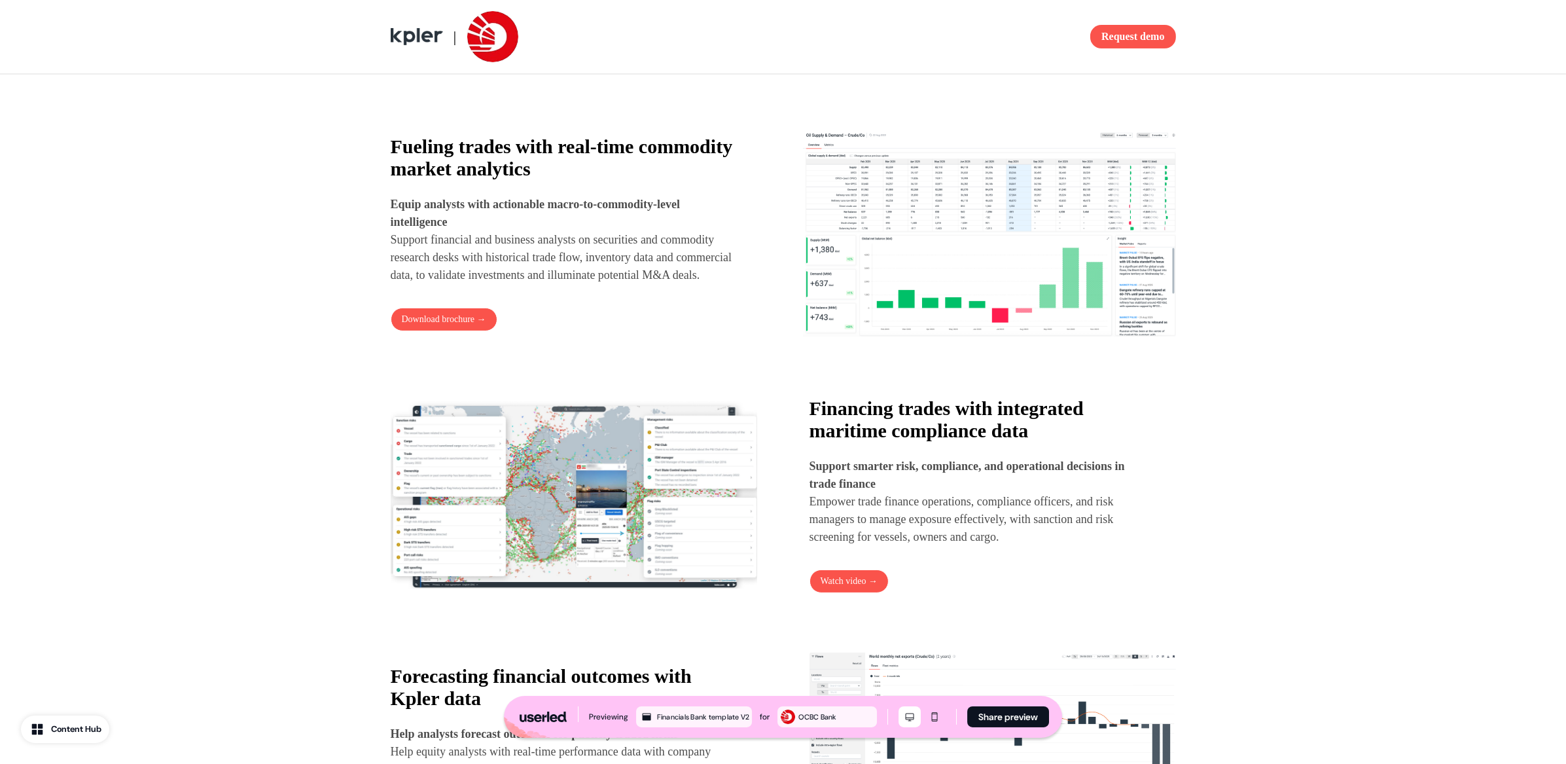
drag, startPoint x: 603, startPoint y: 279, endPoint x: 588, endPoint y: 256, distance: 26.9
click at [603, 280] on p "Equip analysts with actionable macro-to-commodity-level intelligence Support fi…" at bounding box center [565, 240] width 349 height 88
drag, startPoint x: 604, startPoint y: 275, endPoint x: 614, endPoint y: 283, distance: 13.5
click at [613, 282] on p "Equip analysts with actionable macro-to-commodity-level intelligence Support fi…" at bounding box center [565, 240] width 349 height 88
click at [614, 283] on p "Equip analysts with actionable macro-to-commodity-level intelligence Support fi…" at bounding box center [565, 240] width 349 height 88
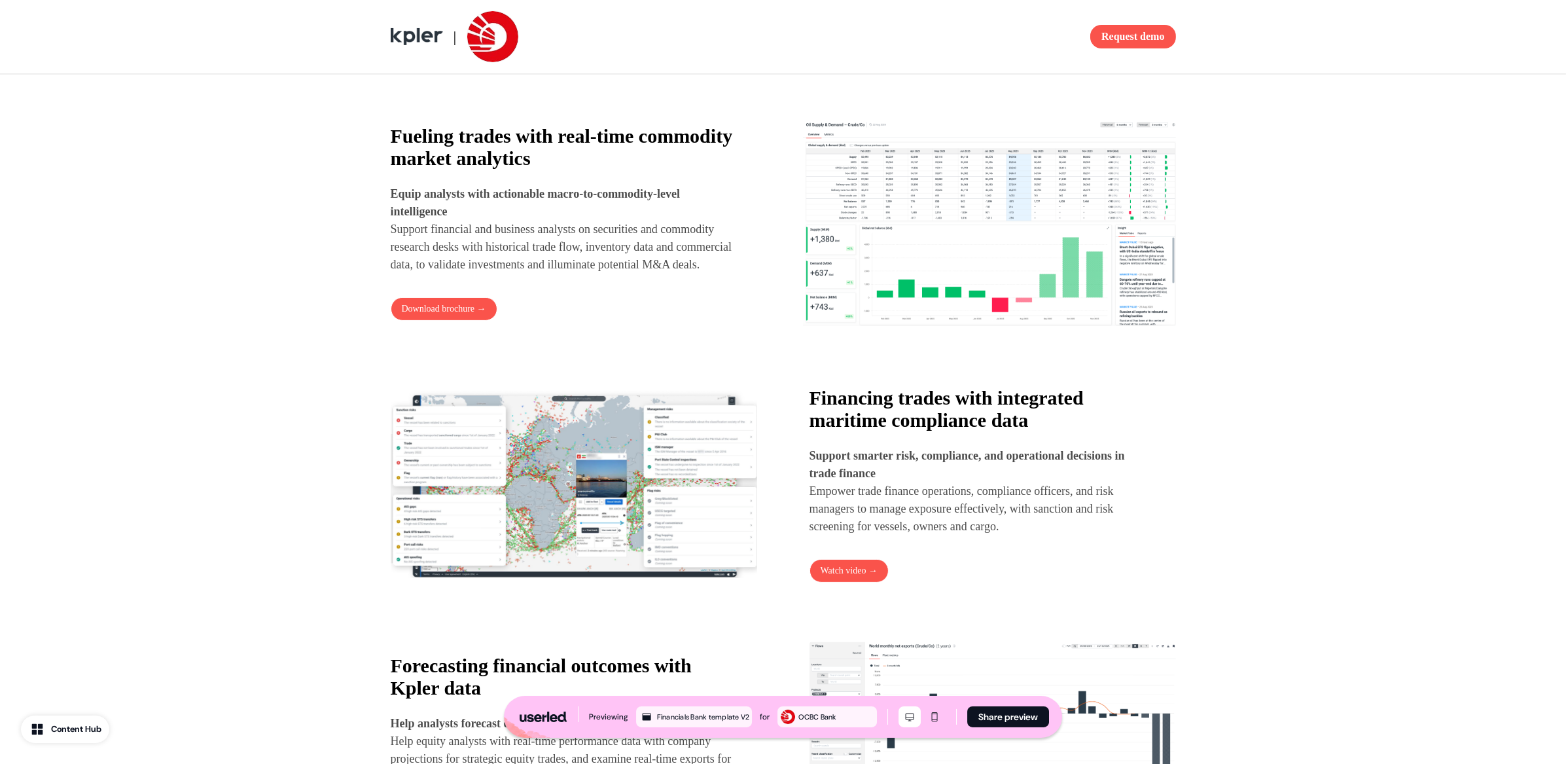
scroll to position [761, 0]
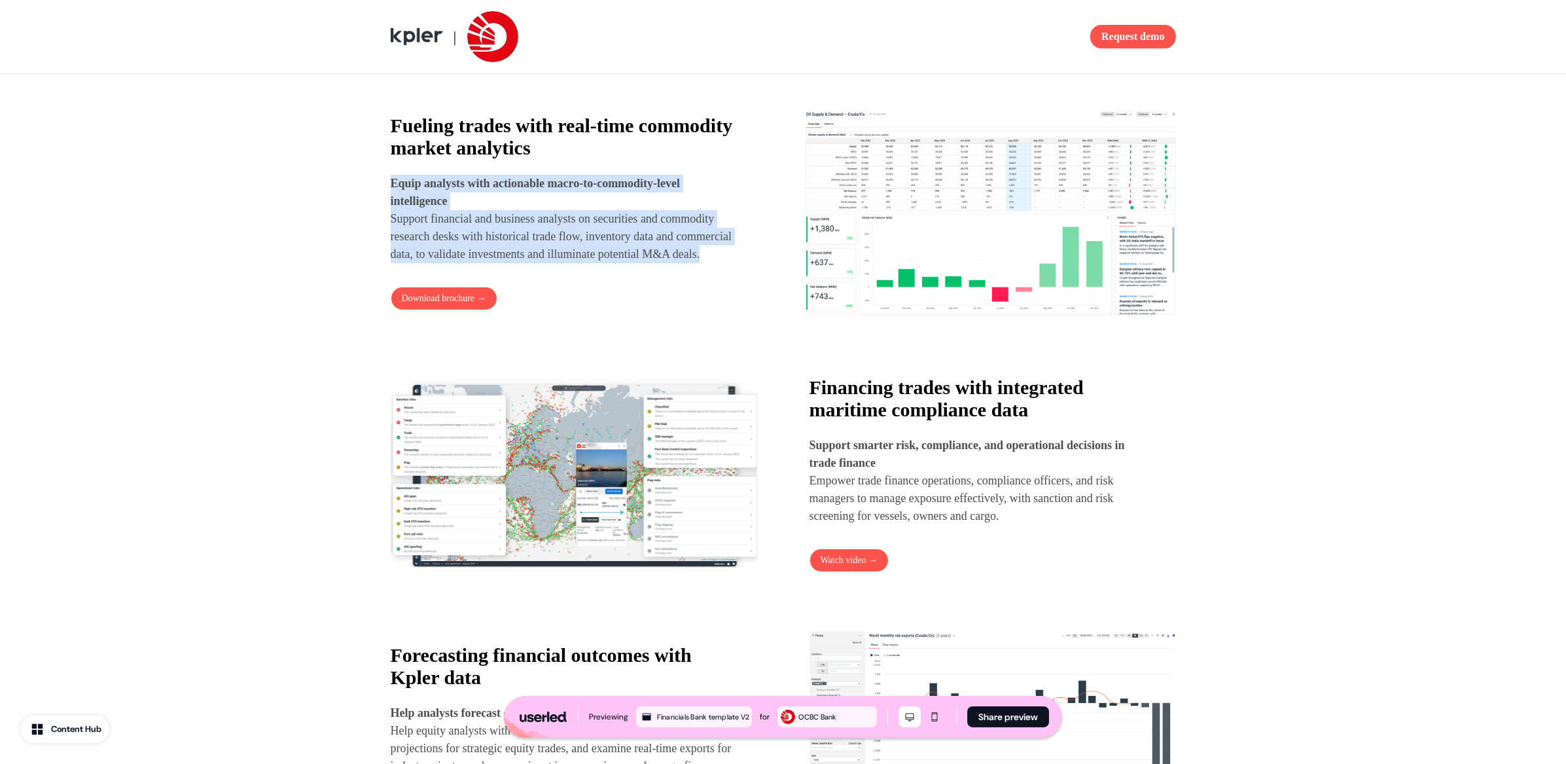
drag, startPoint x: 633, startPoint y: 237, endPoint x: 669, endPoint y: 262, distance: 44.1
click at [669, 262] on p "Equip analysts with actionable macro-to-commodity-level intelligence Support fi…" at bounding box center [565, 219] width 349 height 88
drag, startPoint x: 672, startPoint y: 264, endPoint x: 706, endPoint y: 243, distance: 39.6
click at [672, 263] on p "Equip analysts with actionable macro-to-commodity-level intelligence Support fi…" at bounding box center [565, 219] width 349 height 88
drag, startPoint x: 580, startPoint y: 200, endPoint x: 629, endPoint y: 234, distance: 59.7
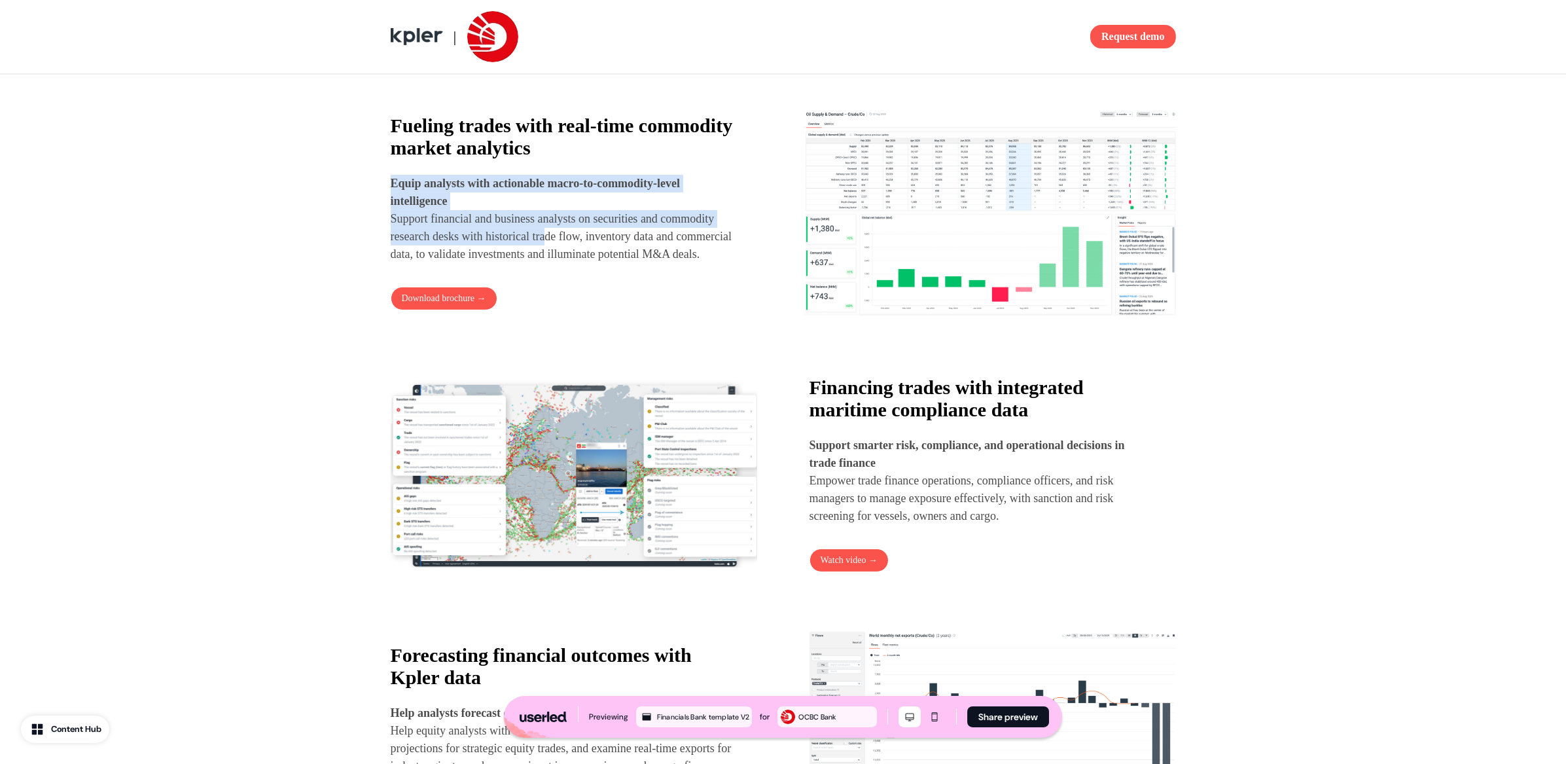
click at [627, 233] on p "Equip analysts with actionable macro-to-commodity-level intelligence Support fi…" at bounding box center [565, 219] width 349 height 88
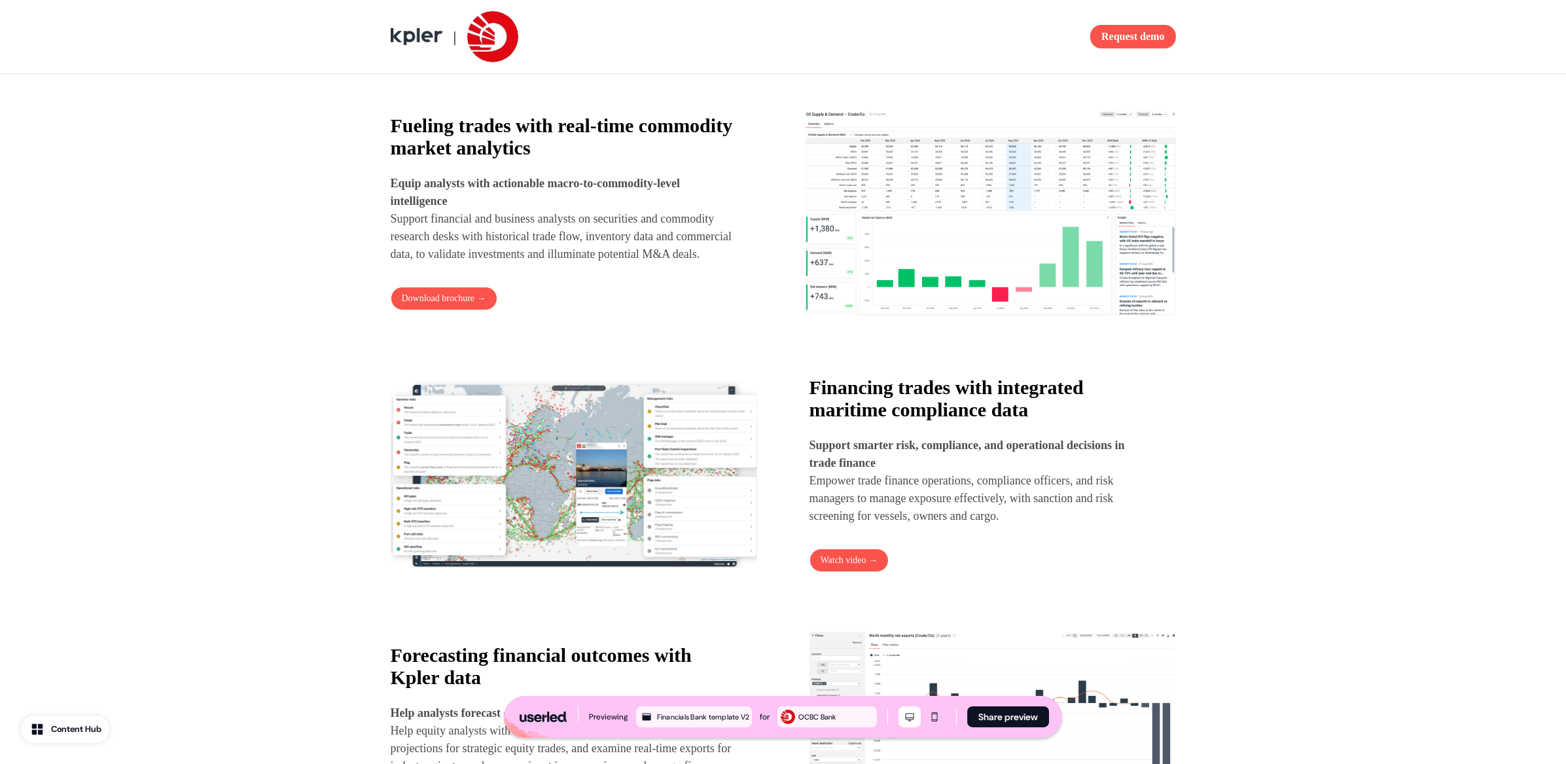
click at [629, 235] on p "Equip analysts with actionable macro-to-commodity-level intelligence Support fi…" at bounding box center [565, 219] width 349 height 88
drag, startPoint x: 641, startPoint y: 217, endPoint x: 656, endPoint y: 245, distance: 32.2
click at [656, 244] on p "Equip analysts with actionable macro-to-commodity-level intelligence Support fi…" at bounding box center [565, 219] width 349 height 88
click at [655, 244] on p "Equip analysts with actionable macro-to-commodity-level intelligence Support fi…" at bounding box center [565, 219] width 349 height 88
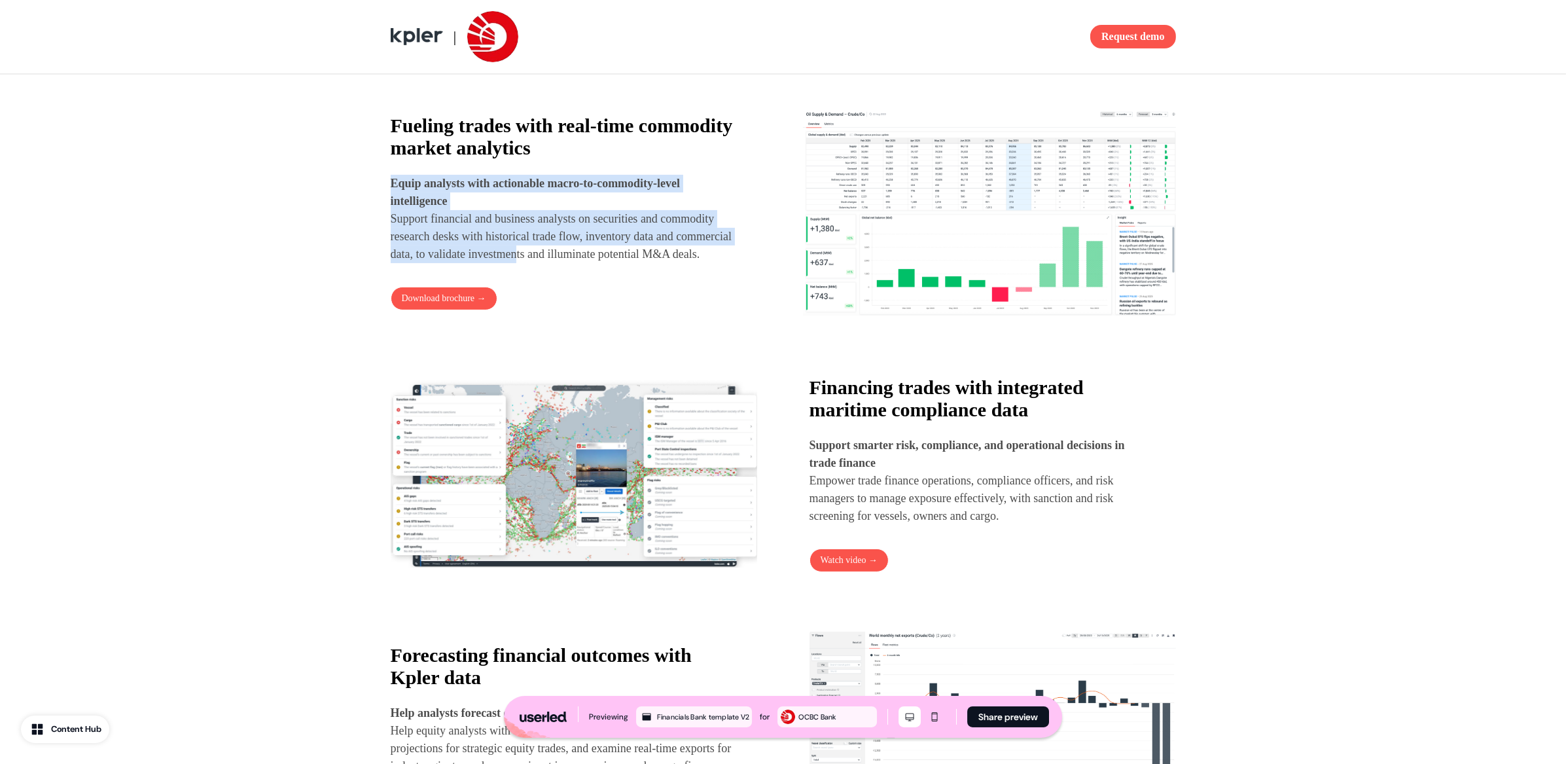
drag, startPoint x: 626, startPoint y: 201, endPoint x: 644, endPoint y: 254, distance: 55.9
click at [644, 254] on p "Equip analysts with actionable macro-to-commodity-level intelligence Support fi…" at bounding box center [565, 219] width 349 height 88
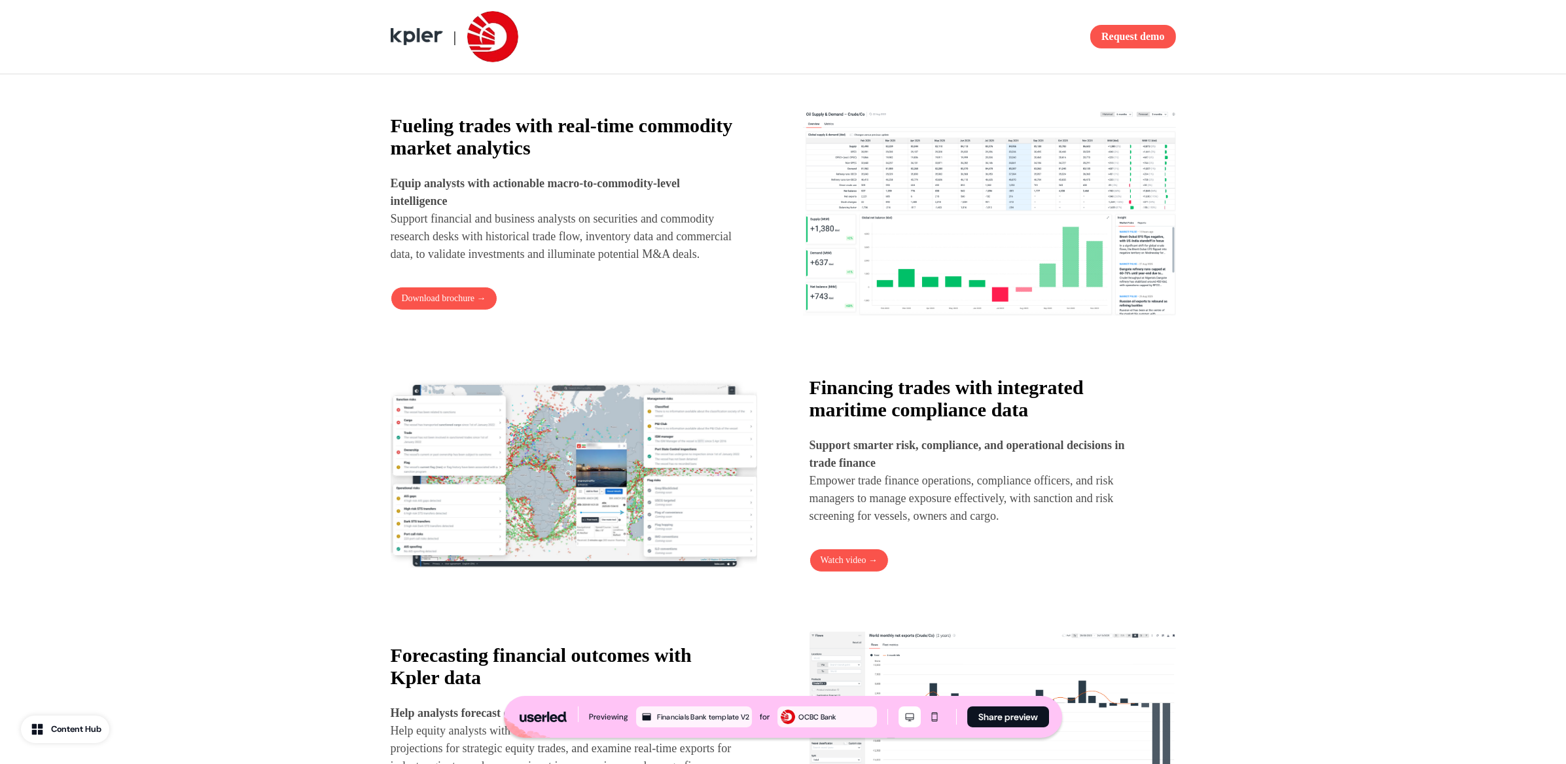
click at [644, 254] on p "Equip analysts with actionable macro-to-commodity-level intelligence Support fi…" at bounding box center [565, 219] width 349 height 88
drag, startPoint x: 606, startPoint y: 133, endPoint x: 647, endPoint y: 158, distance: 47.8
click at [646, 152] on strong "Fueling trades with real-time commodity market analytics" at bounding box center [562, 136] width 342 height 44
click at [647, 158] on div "Fueling trades with real-time commodity market analytics Equip analysts with ac…" at bounding box center [565, 188] width 349 height 149
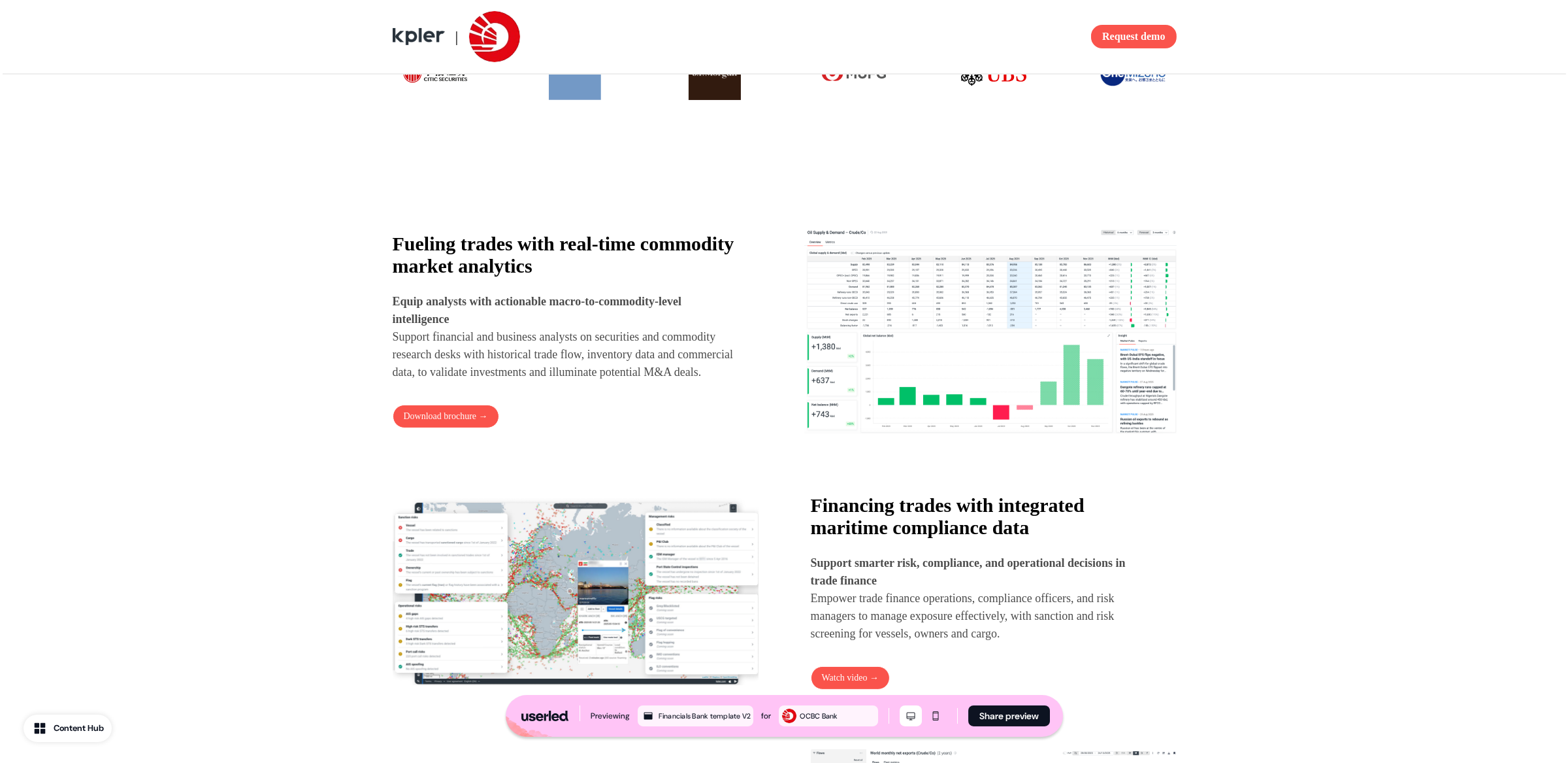
scroll to position [643, 0]
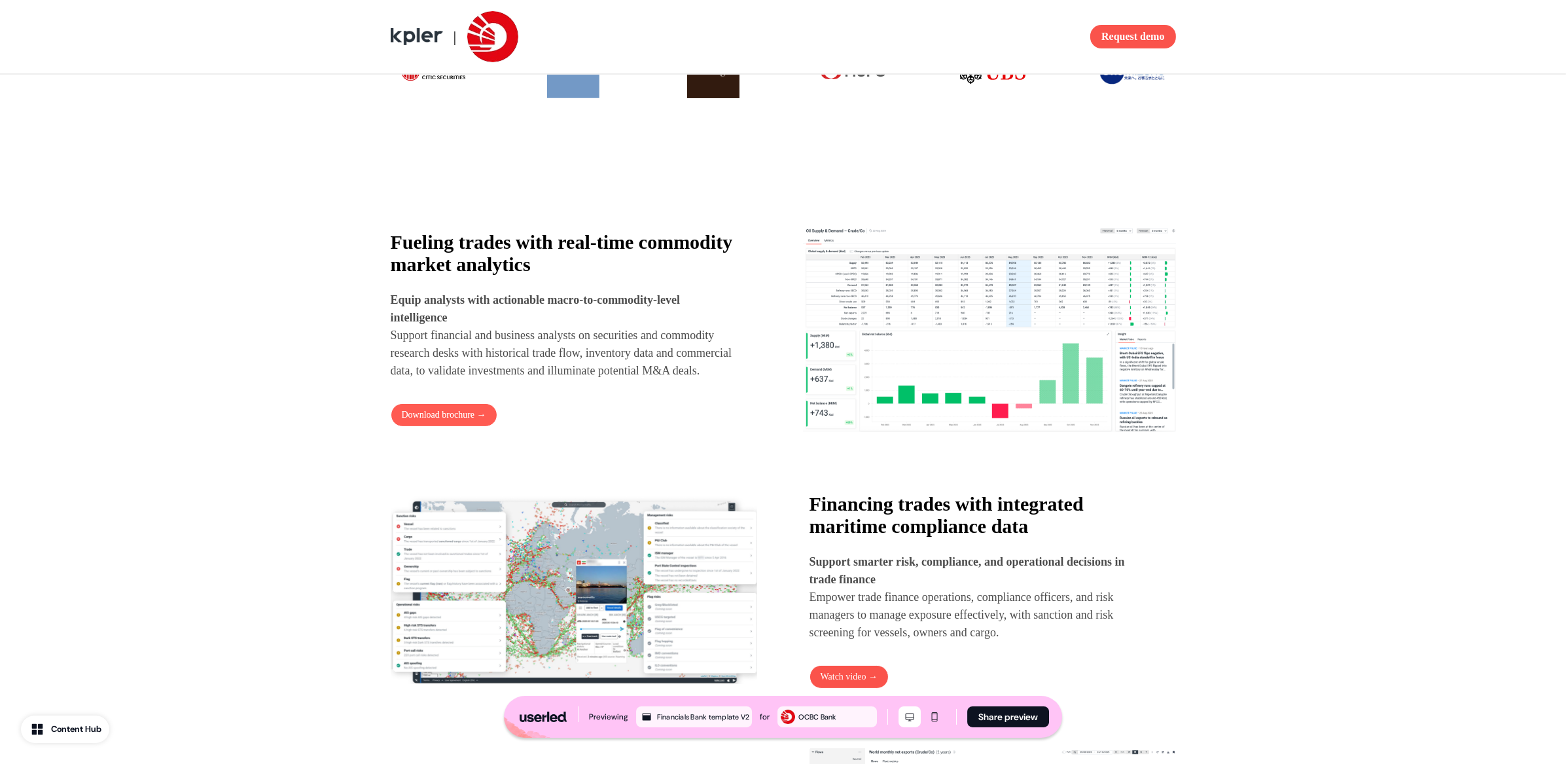
click at [451, 427] on button "Download brochure →" at bounding box center [444, 415] width 107 height 24
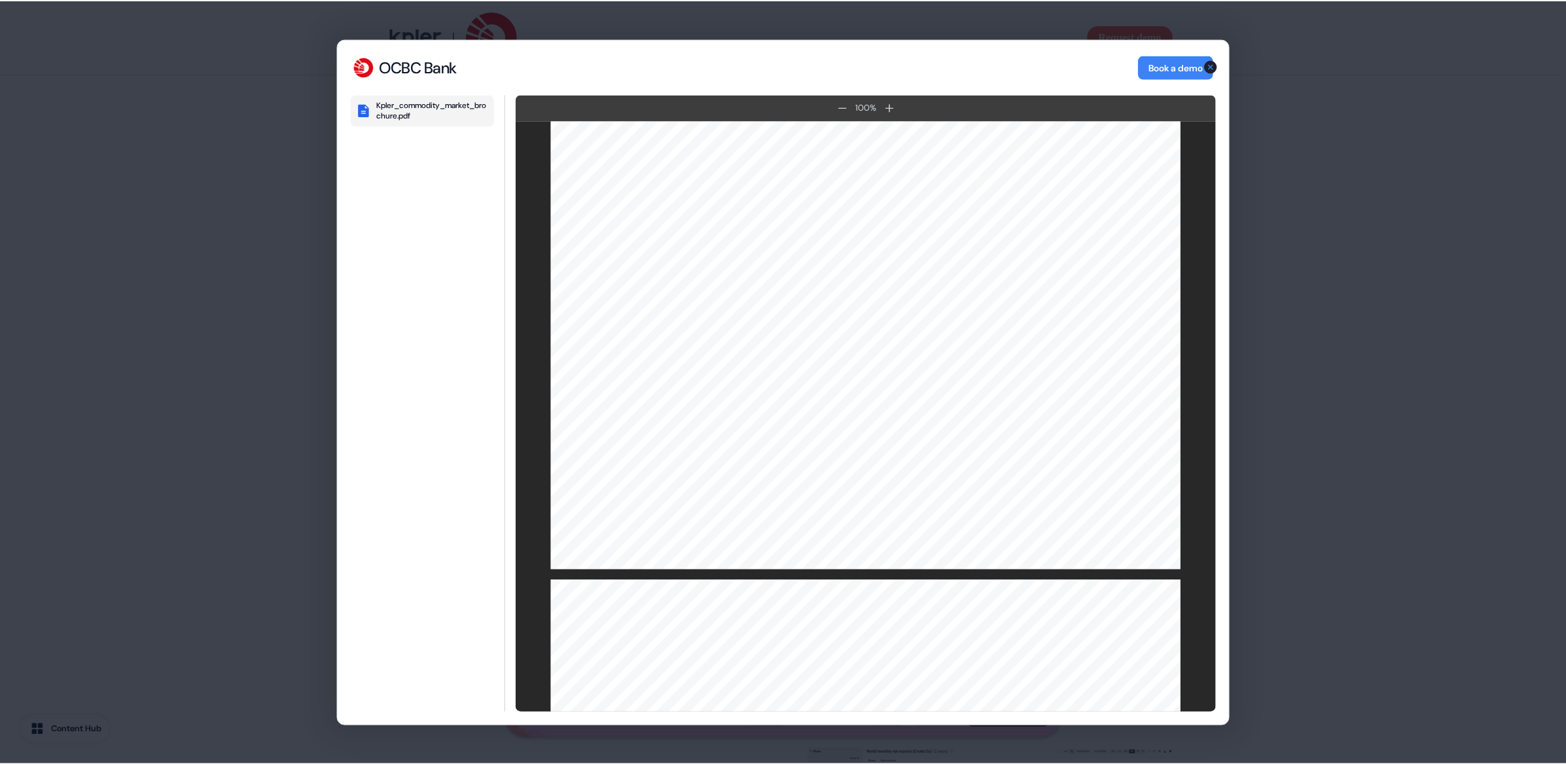
scroll to position [2311, 0]
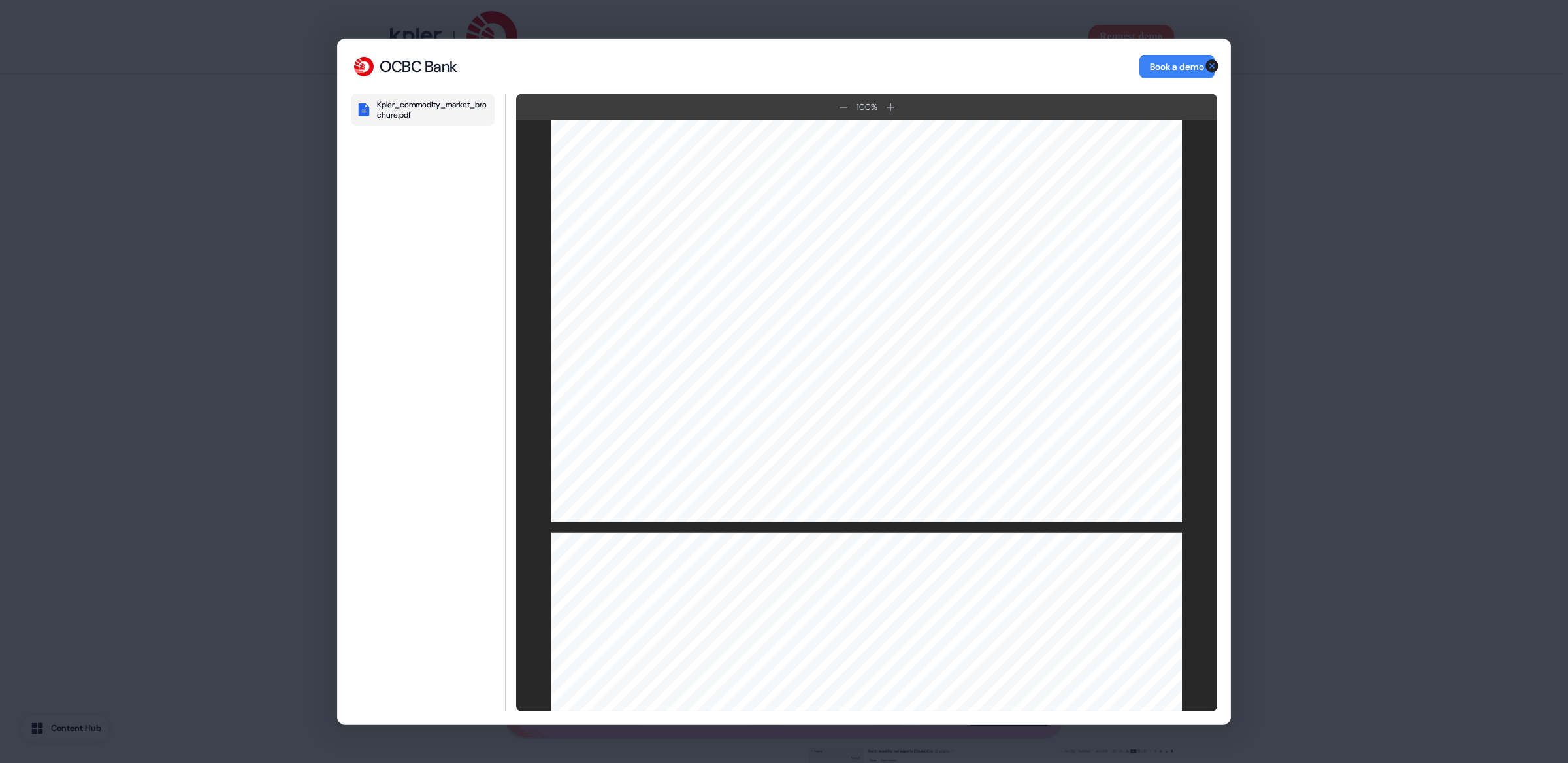
click at [1208, 64] on icon "button" at bounding box center [1211, 66] width 13 height 13
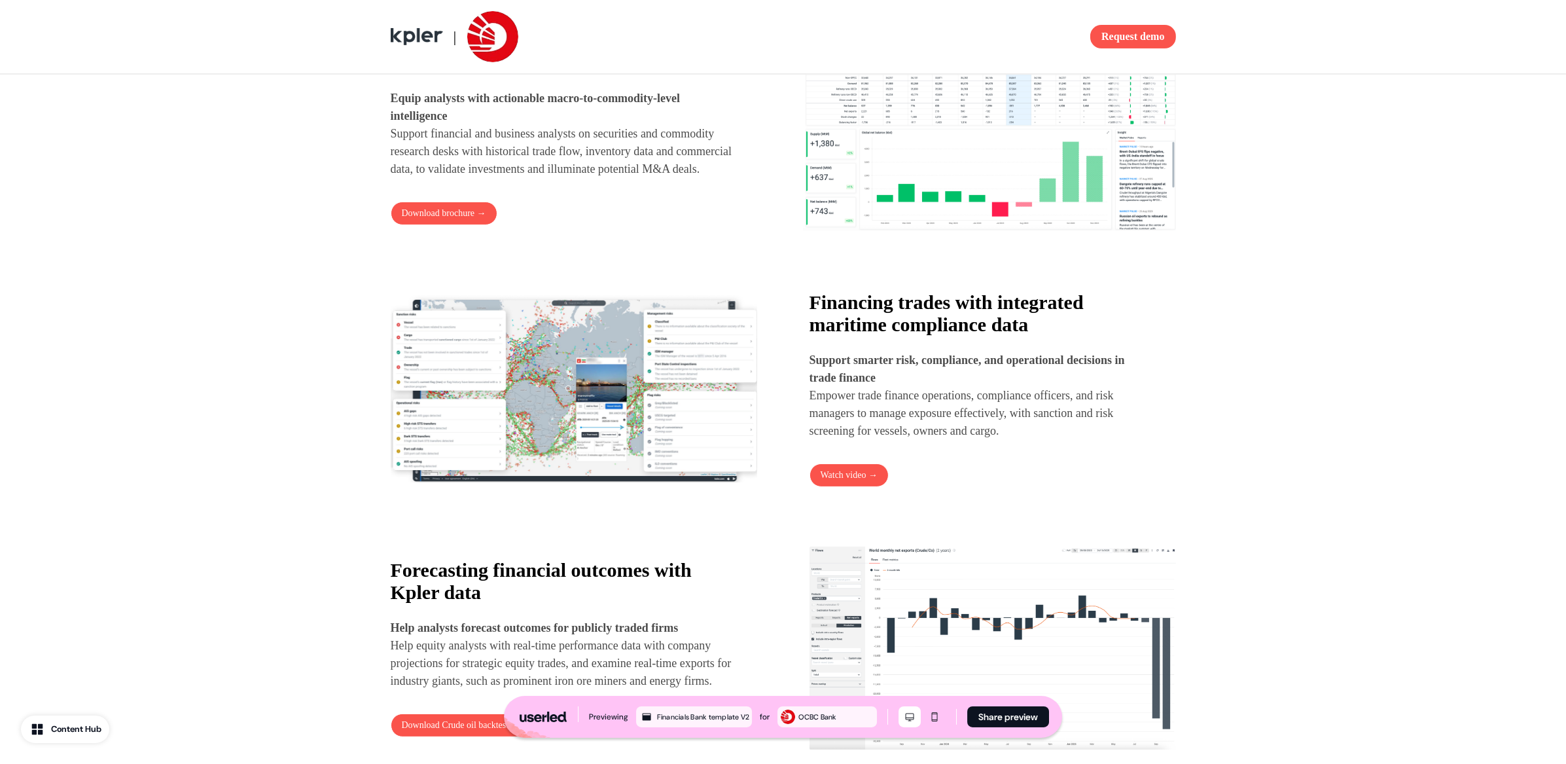
scroll to position [858, 0]
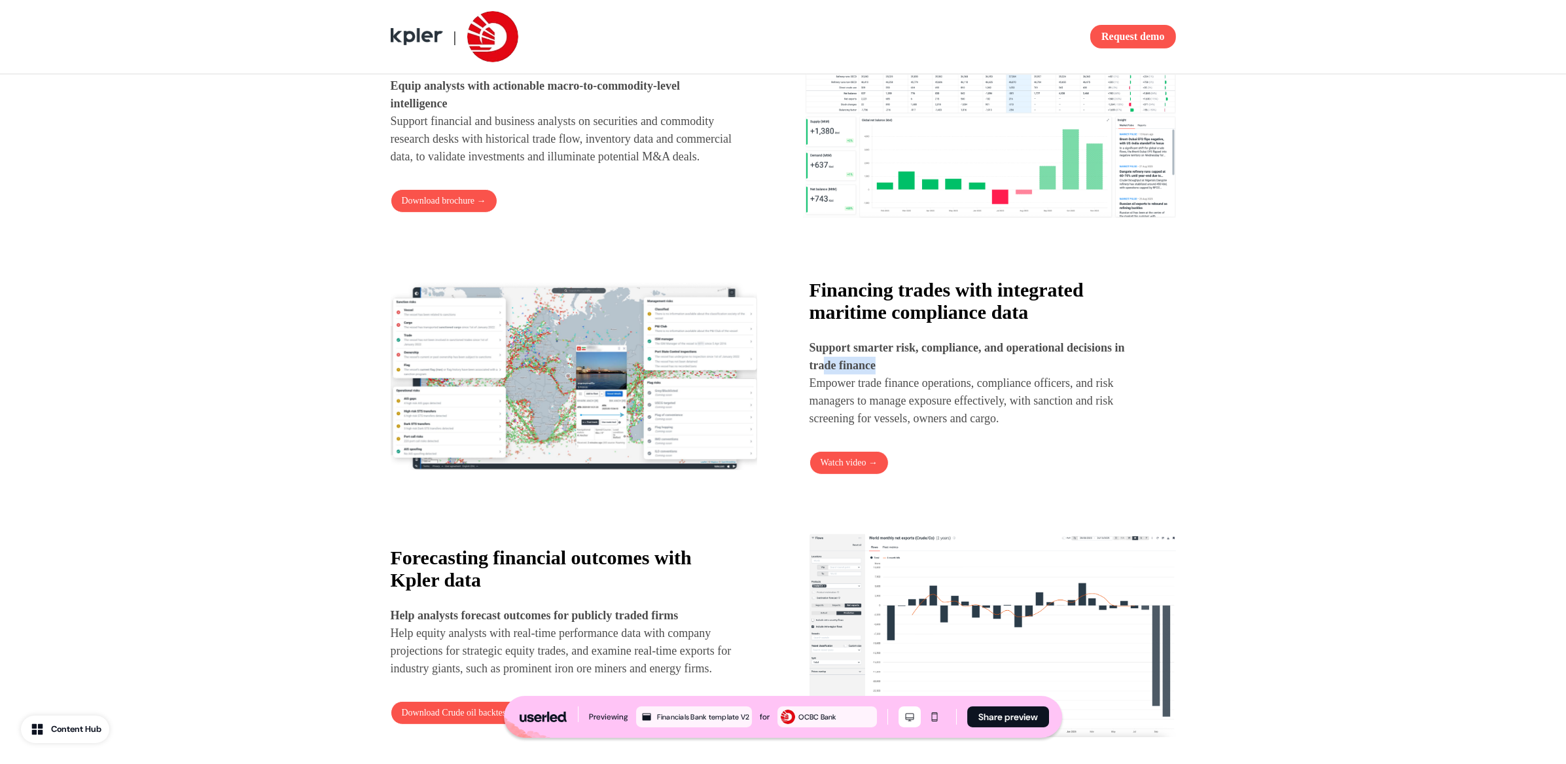
drag, startPoint x: 826, startPoint y: 371, endPoint x: 1010, endPoint y: 385, distance: 184.4
click at [1008, 381] on p "Support smarter risk, compliance, and operational decisions in trade finance Em…" at bounding box center [980, 383] width 343 height 88
click at [991, 414] on p "Support smarter risk, compliance, and operational decisions in trade finance Em…" at bounding box center [980, 383] width 343 height 88
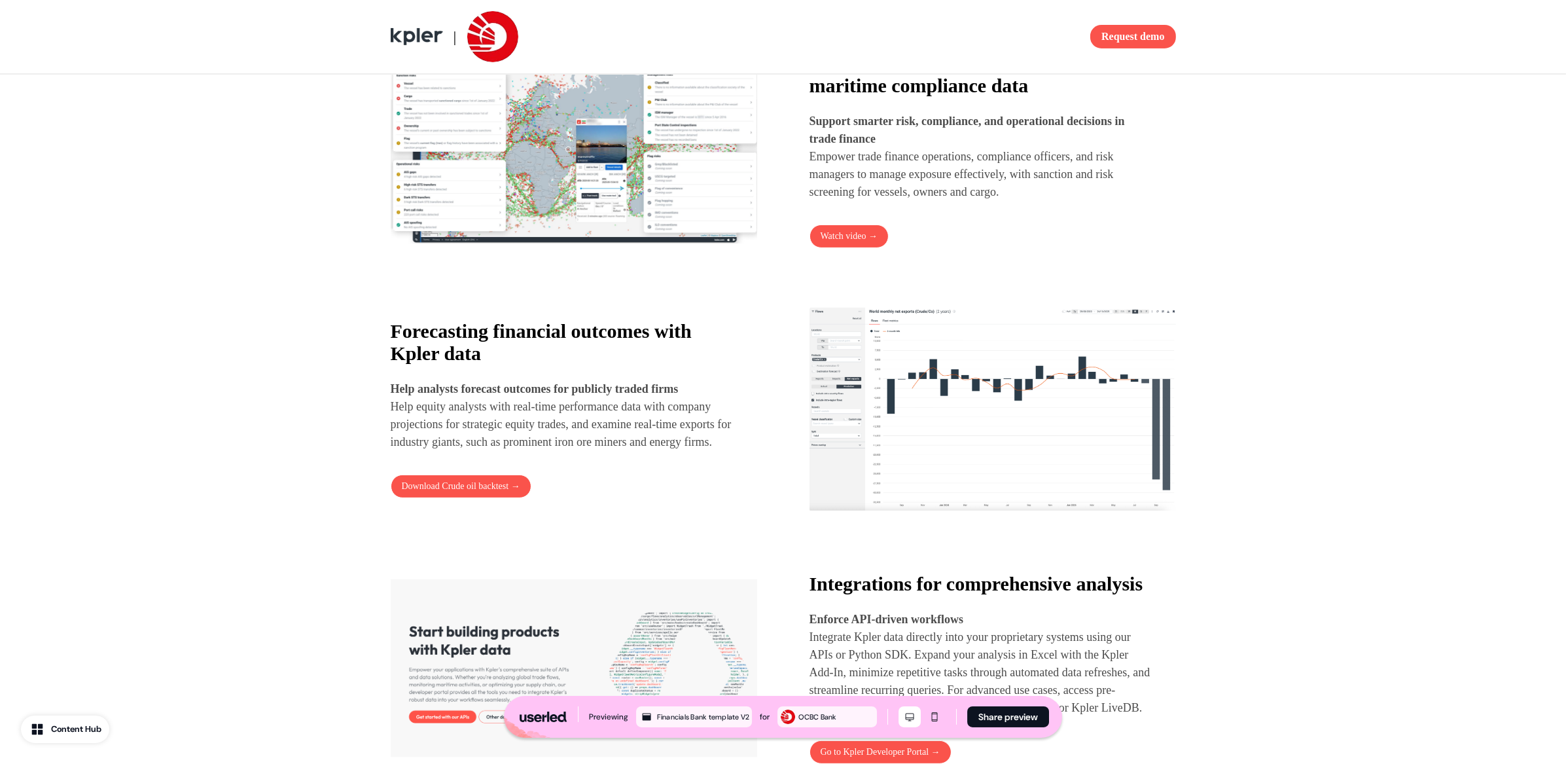
scroll to position [1086, 0]
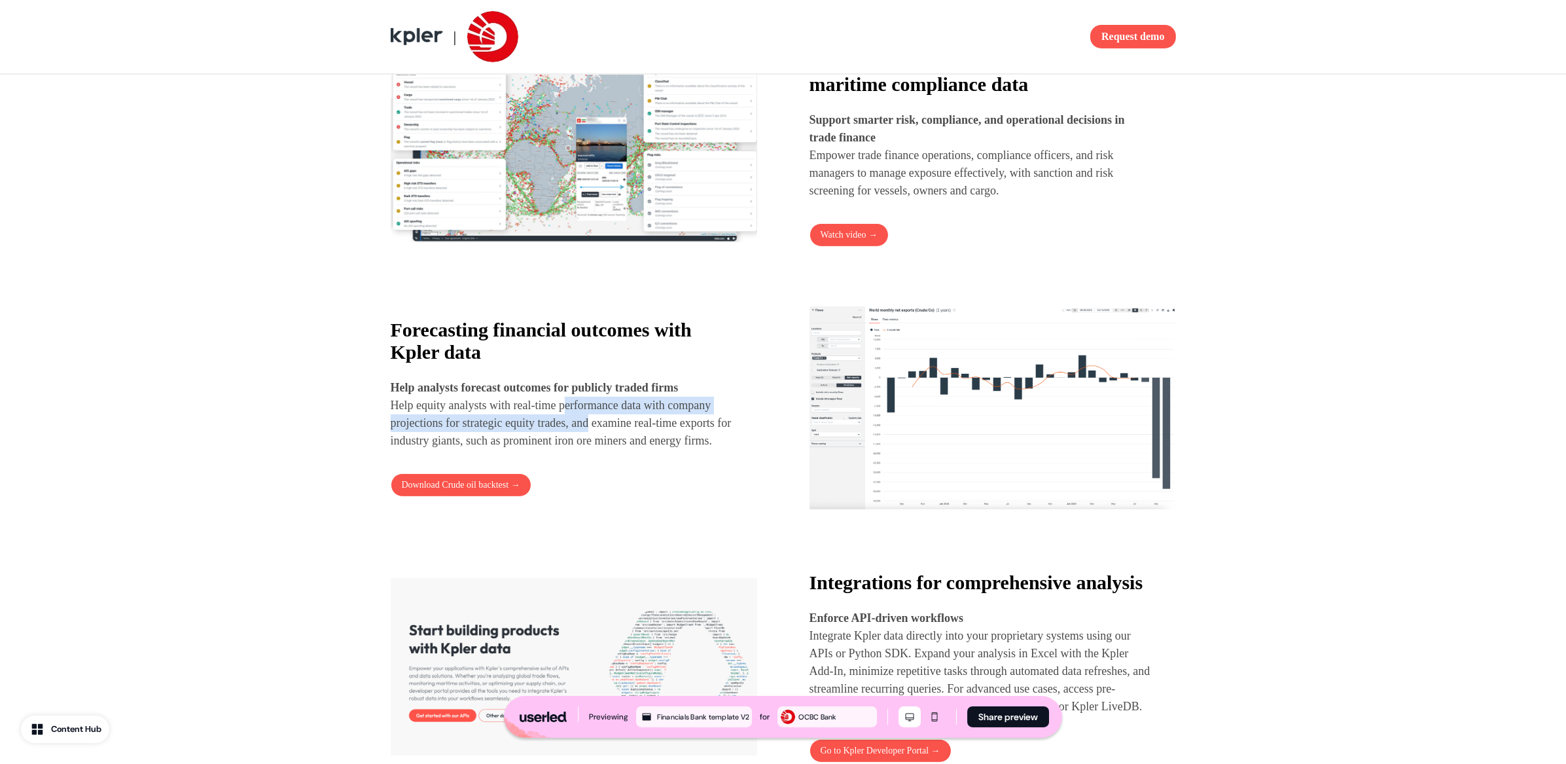
drag, startPoint x: 577, startPoint y: 400, endPoint x: 665, endPoint y: 429, distance: 92.3
click at [665, 429] on p "Help analysts forecast outcomes for publicly traded firms Help equity analysts …" at bounding box center [562, 414] width 343 height 71
click at [578, 416] on p "Help analysts forecast outcomes for publicly traded firms Help equity analysts …" at bounding box center [562, 414] width 343 height 71
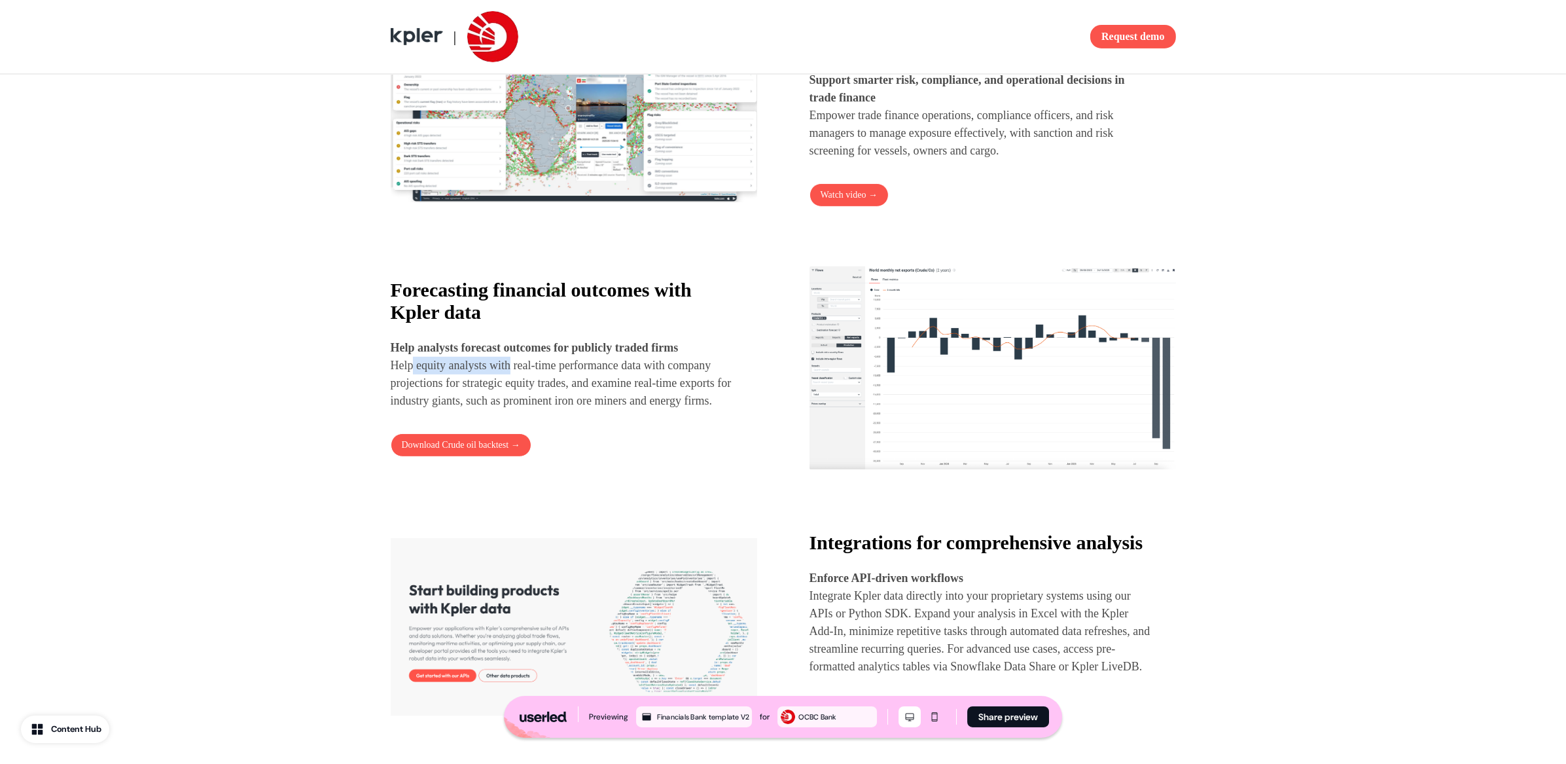
drag, startPoint x: 412, startPoint y: 359, endPoint x: 519, endPoint y: 373, distance: 108.3
click at [519, 373] on p "Help analysts forecast outcomes for publicly traded firms Help equity analysts …" at bounding box center [562, 374] width 343 height 71
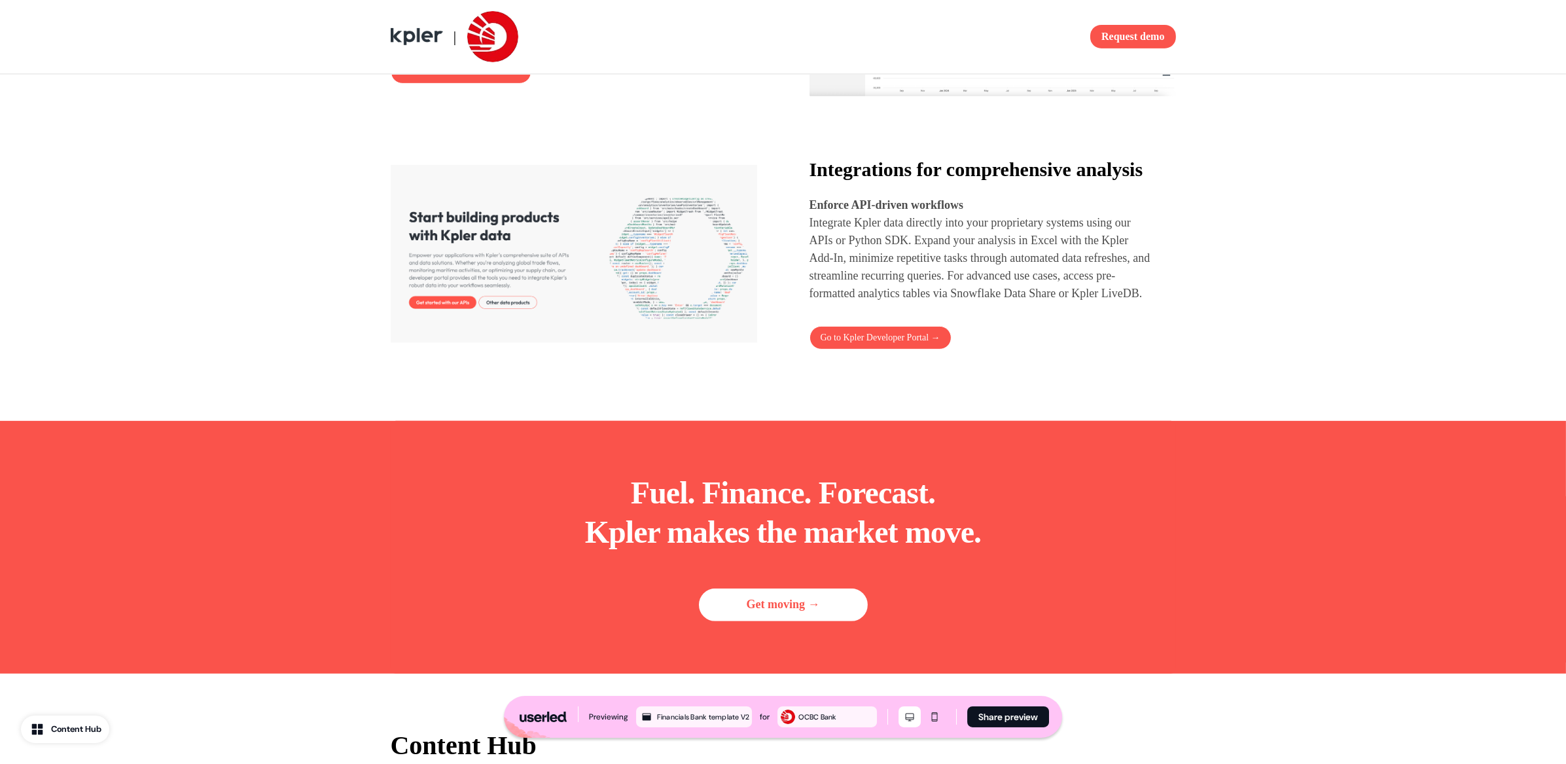
scroll to position [1469, 0]
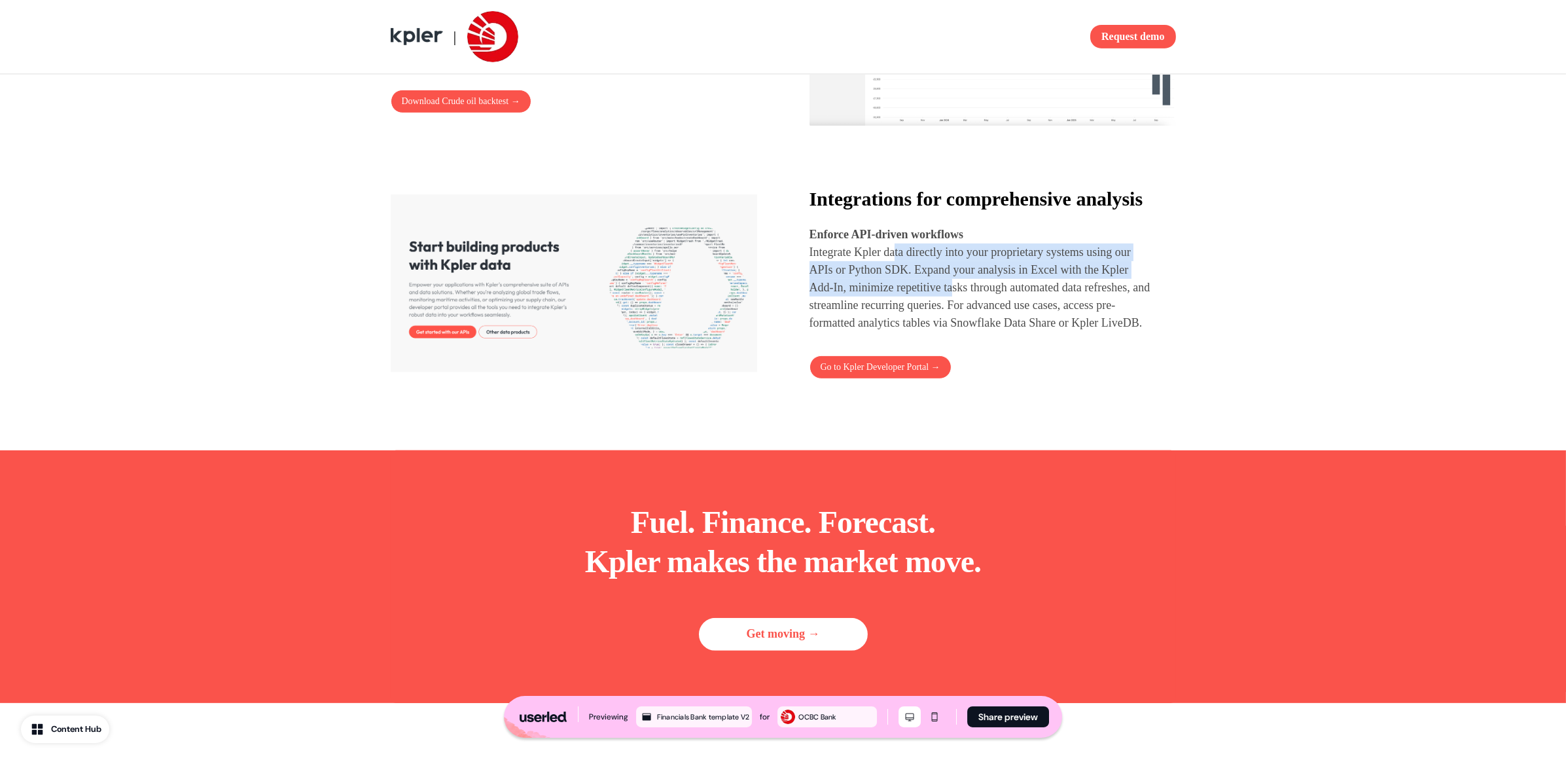
drag, startPoint x: 906, startPoint y: 274, endPoint x: 989, endPoint y: 319, distance: 94.6
click at [990, 320] on p "Integrate Kpler data directly into your proprietary systems using our APIs or P…" at bounding box center [980, 287] width 343 height 88
click at [989, 319] on p "Integrate Kpler data directly into your proprietary systems using our APIs or P…" at bounding box center [980, 287] width 343 height 88
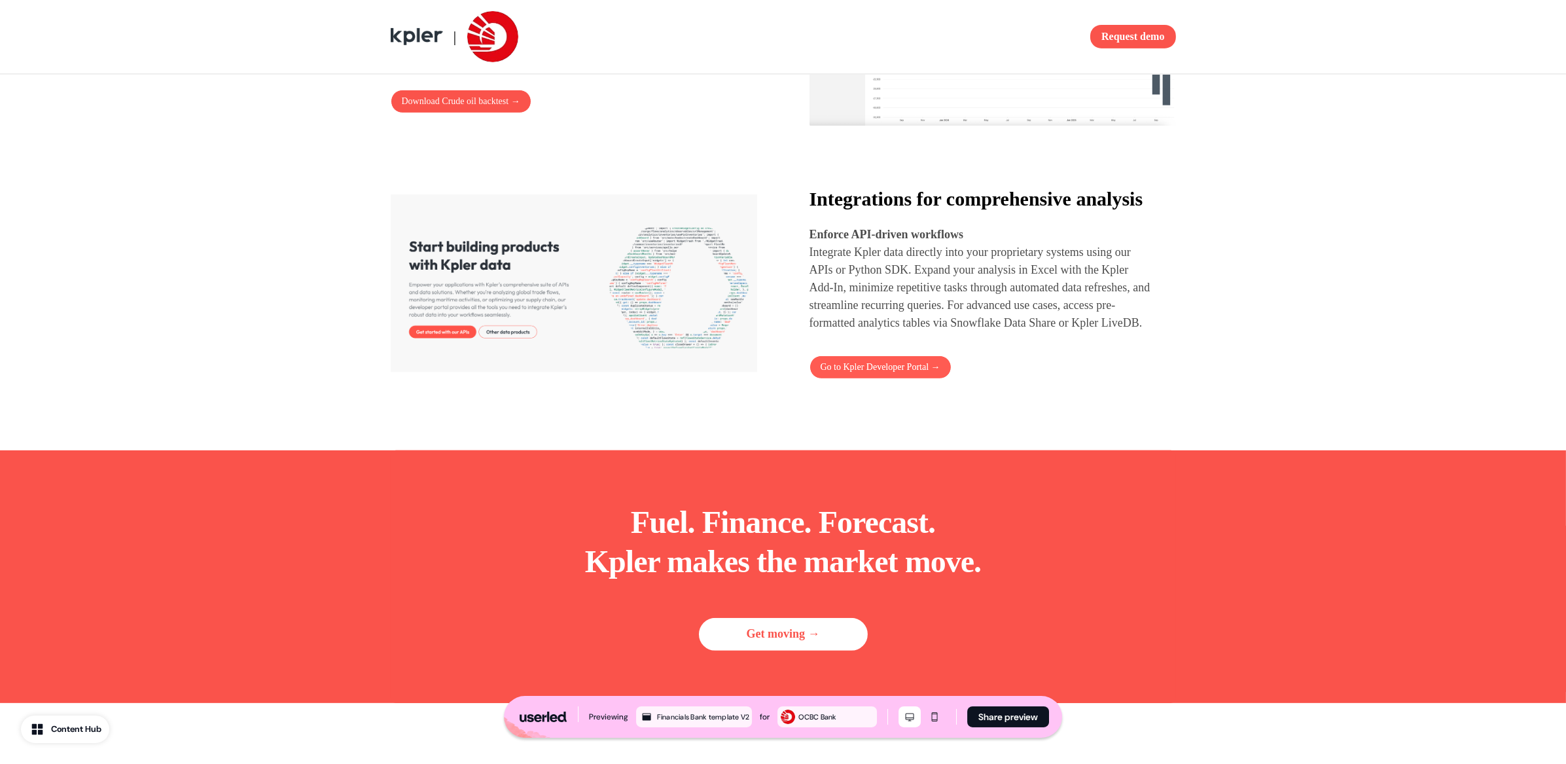
click at [916, 379] on link "Go to Kpler Developer Portal →" at bounding box center [880, 367] width 142 height 24
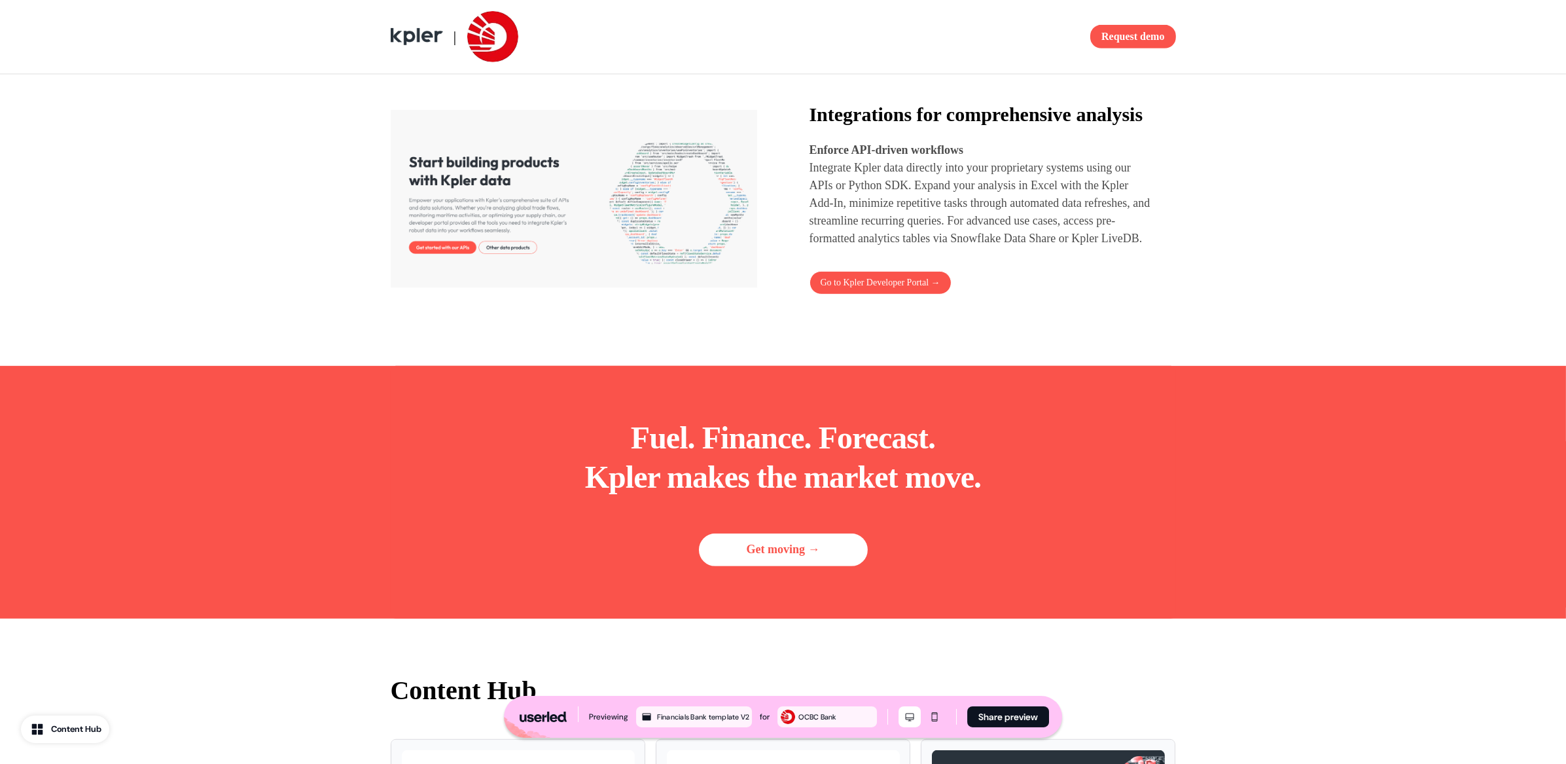
scroll to position [1549, 0]
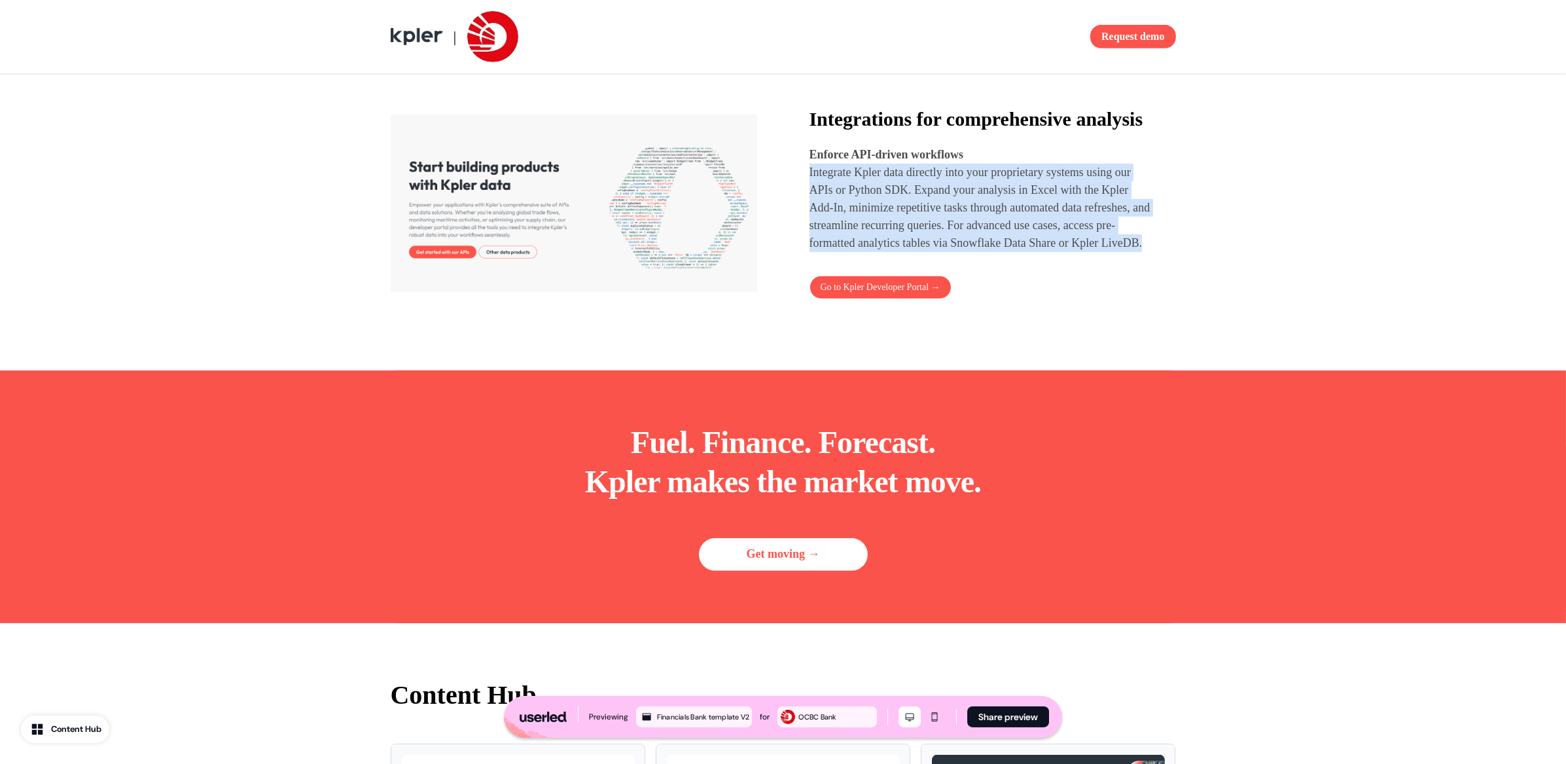
drag, startPoint x: 936, startPoint y: 283, endPoint x: 805, endPoint y: 202, distance: 153.4
click at [805, 202] on div "Integrations for comprehensive analysis Enforce API-driven workflows Integrate …" at bounding box center [783, 203] width 785 height 207
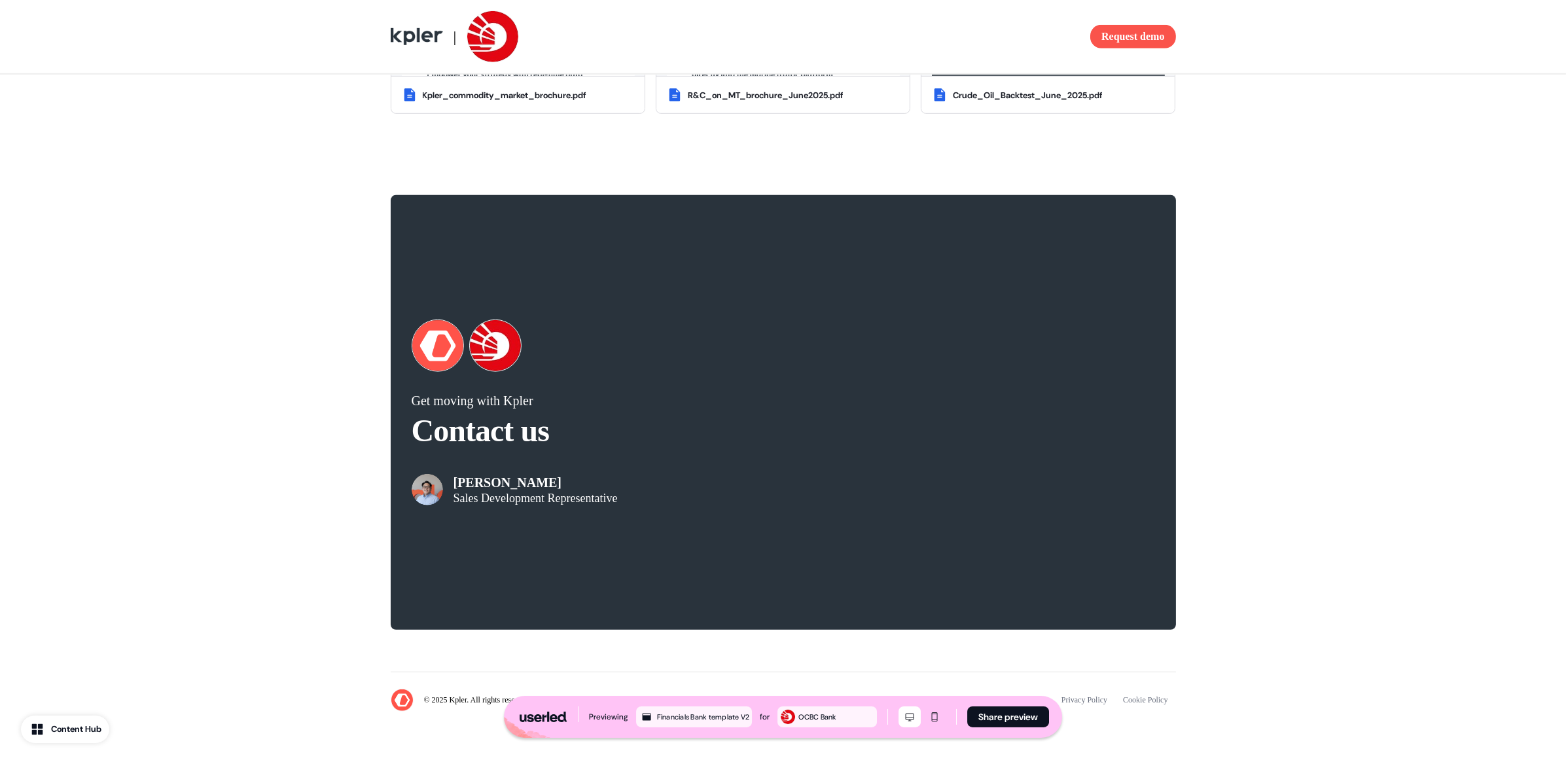
scroll to position [2402, 0]
drag, startPoint x: 478, startPoint y: 488, endPoint x: 601, endPoint y: 499, distance: 123.4
click at [601, 499] on div "[PERSON_NAME] Sales Development Representative" at bounding box center [535, 489] width 164 height 31
click at [1226, 466] on div "Get moving with [PERSON_NAME] Contact us [PERSON_NAME] Sales Development Repres…" at bounding box center [783, 412] width 1566 height 476
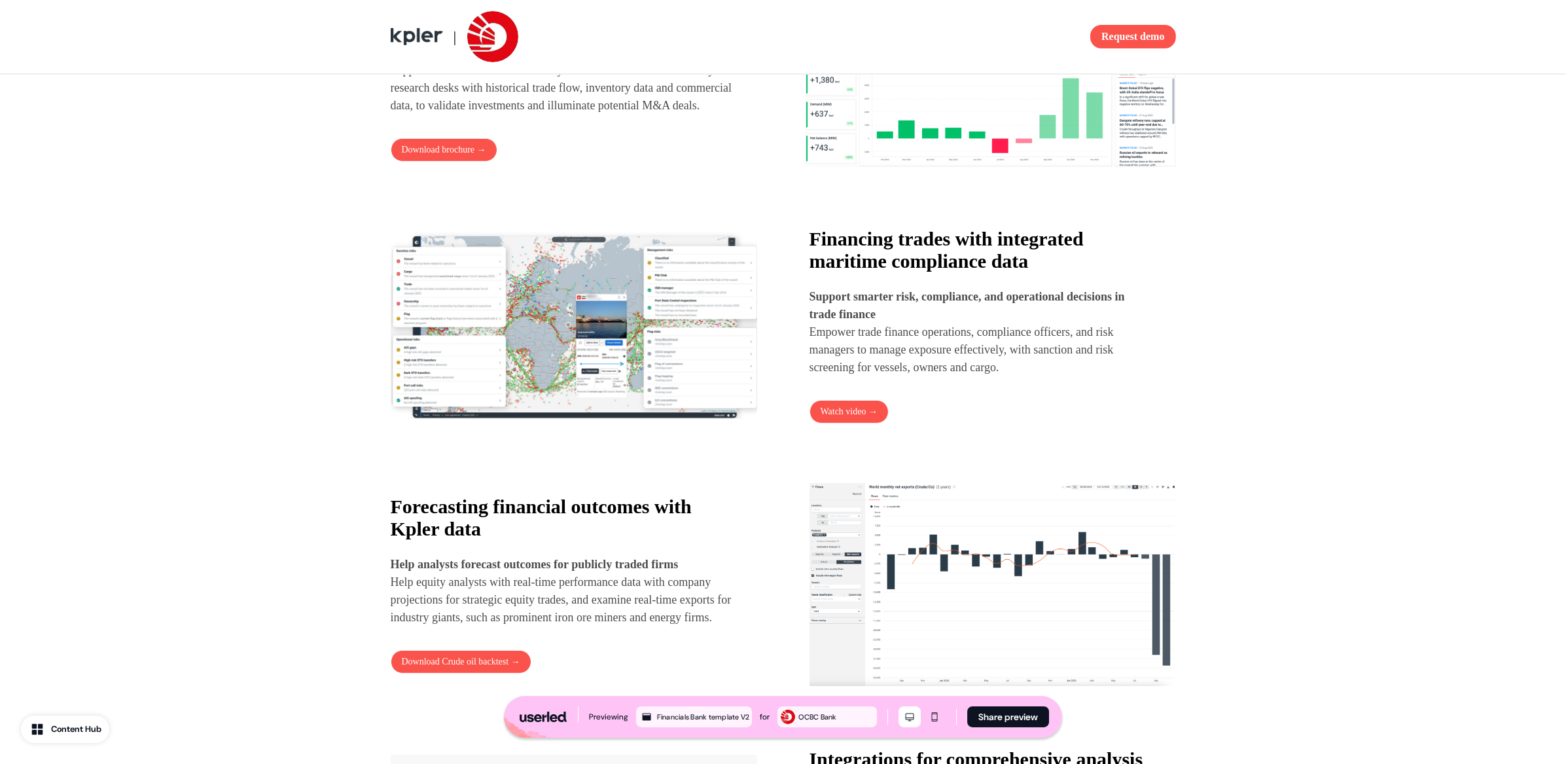
scroll to position [1498, 0]
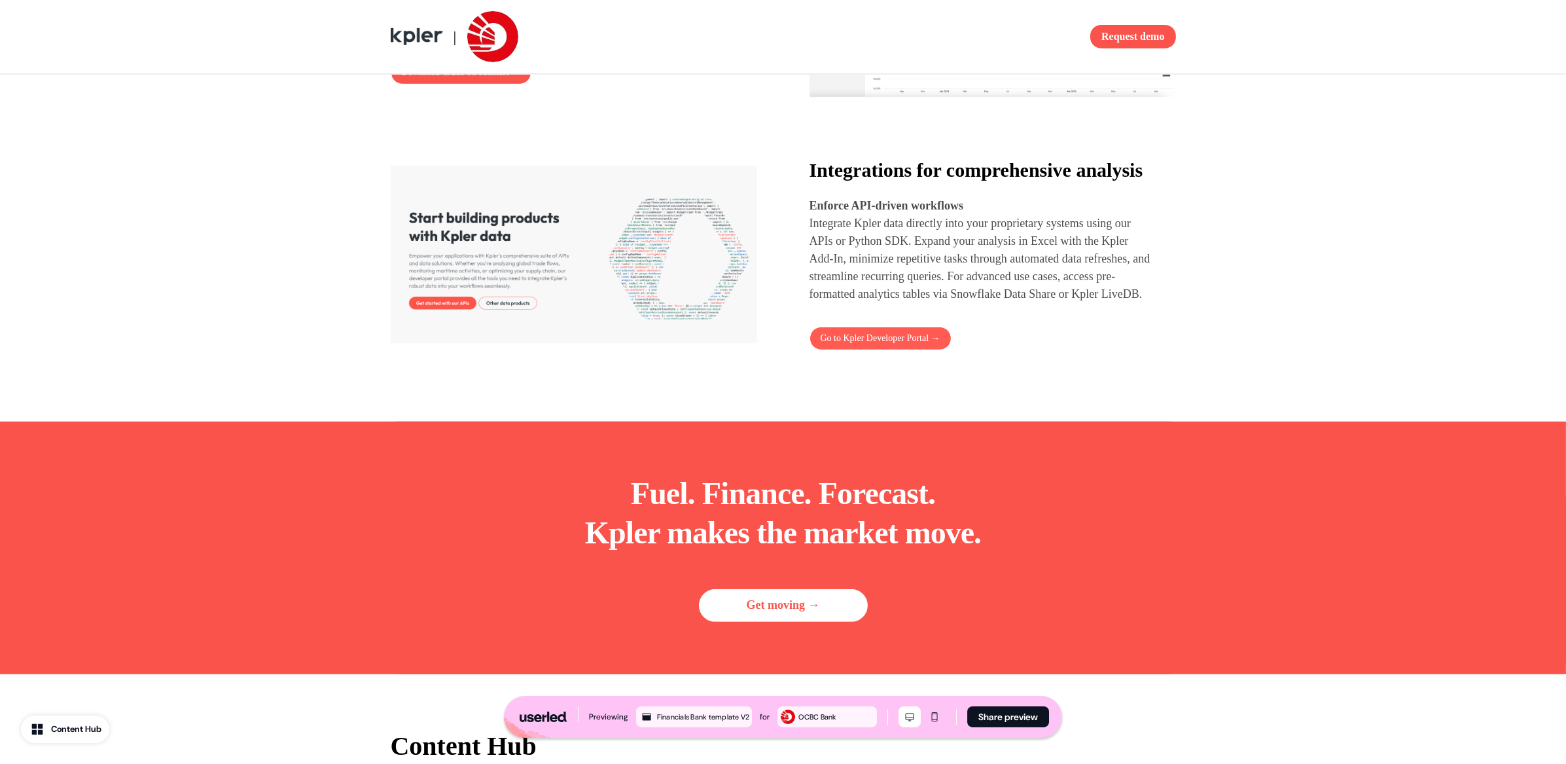
click at [897, 350] on link "Go to Kpler Developer Portal →" at bounding box center [880, 338] width 142 height 24
